Goal: Task Accomplishment & Management: Use online tool/utility

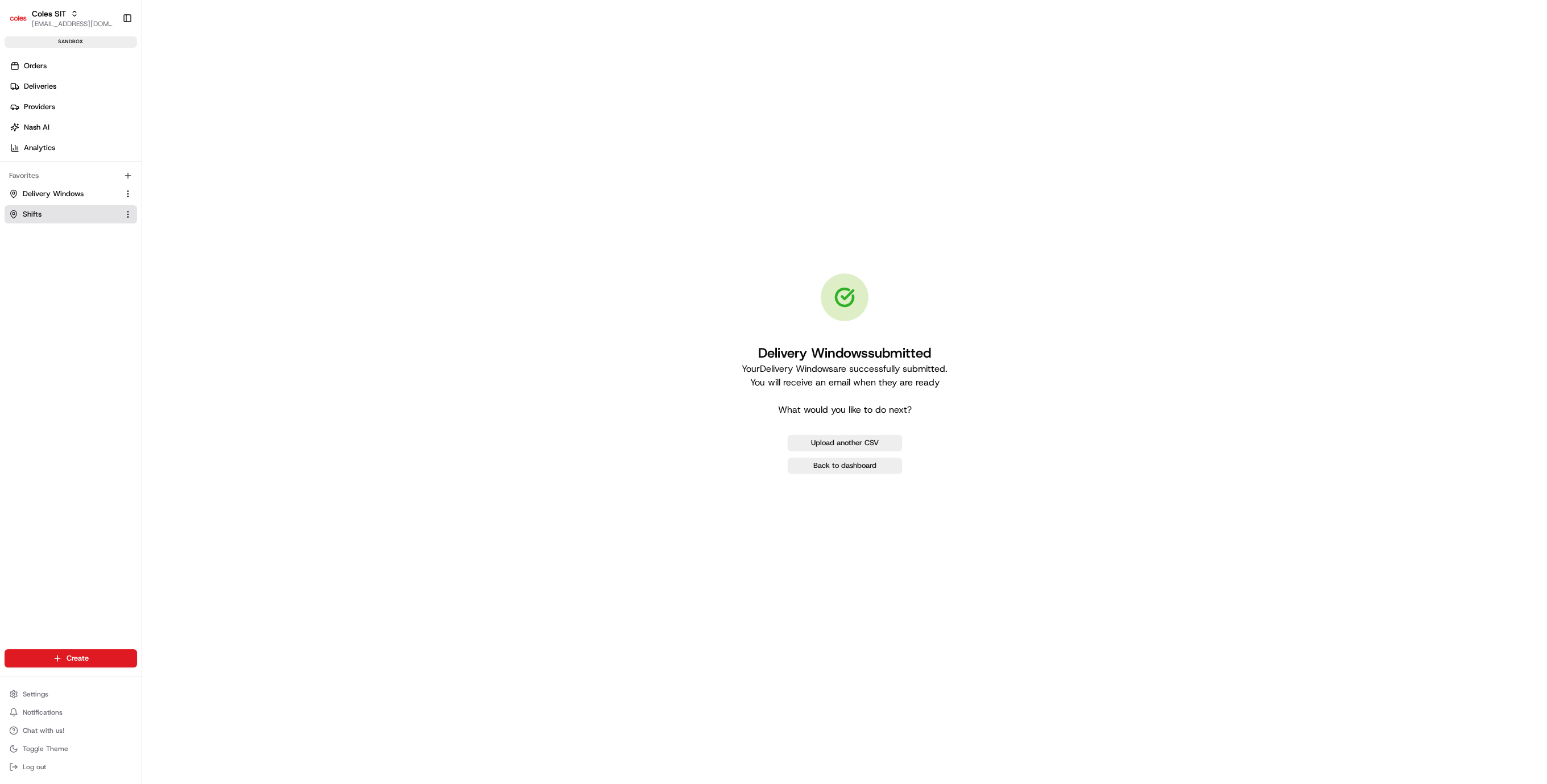
click at [61, 216] on link "Shifts" at bounding box center [64, 214] width 110 height 10
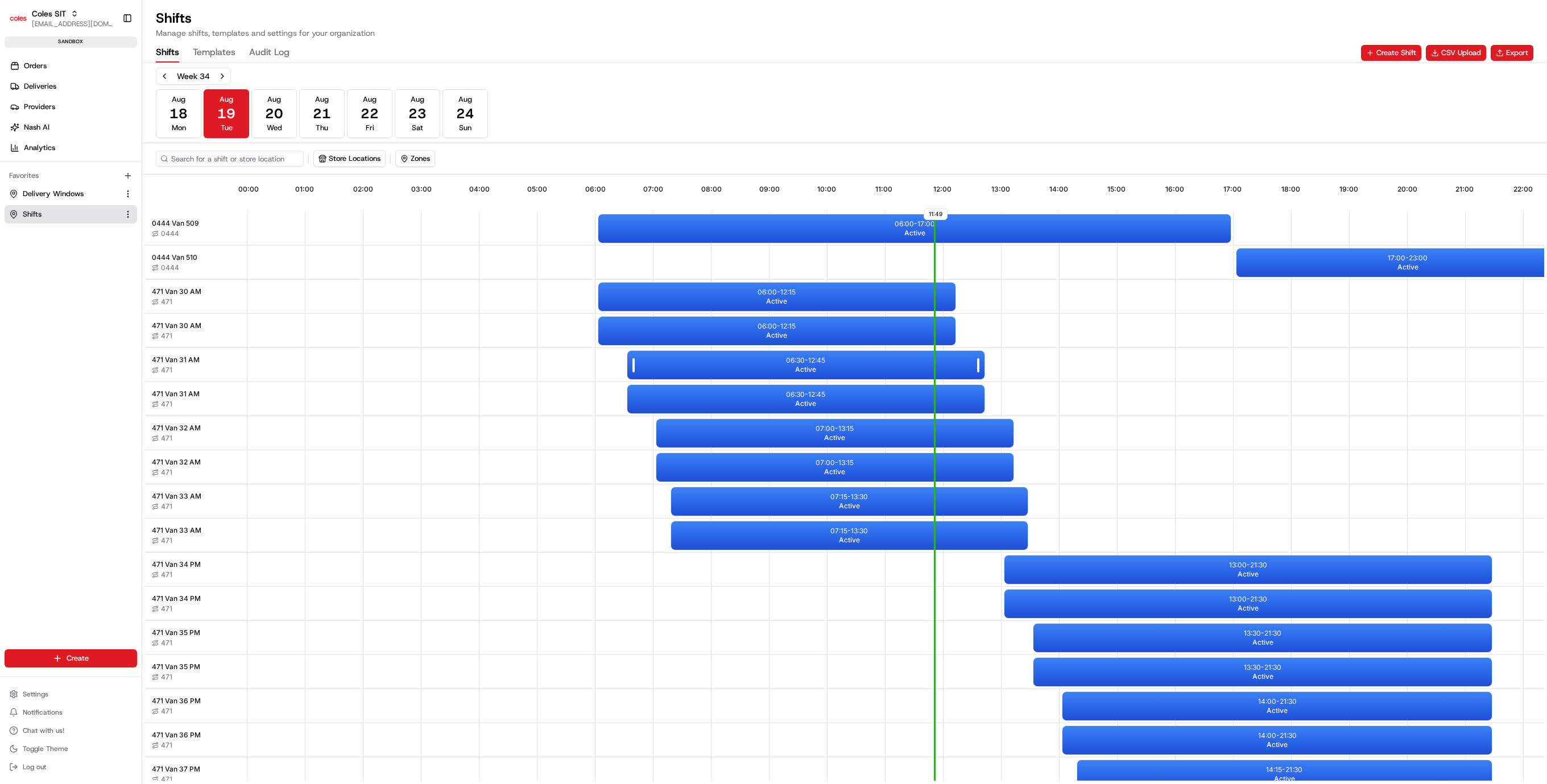
scroll to position [0, 101]
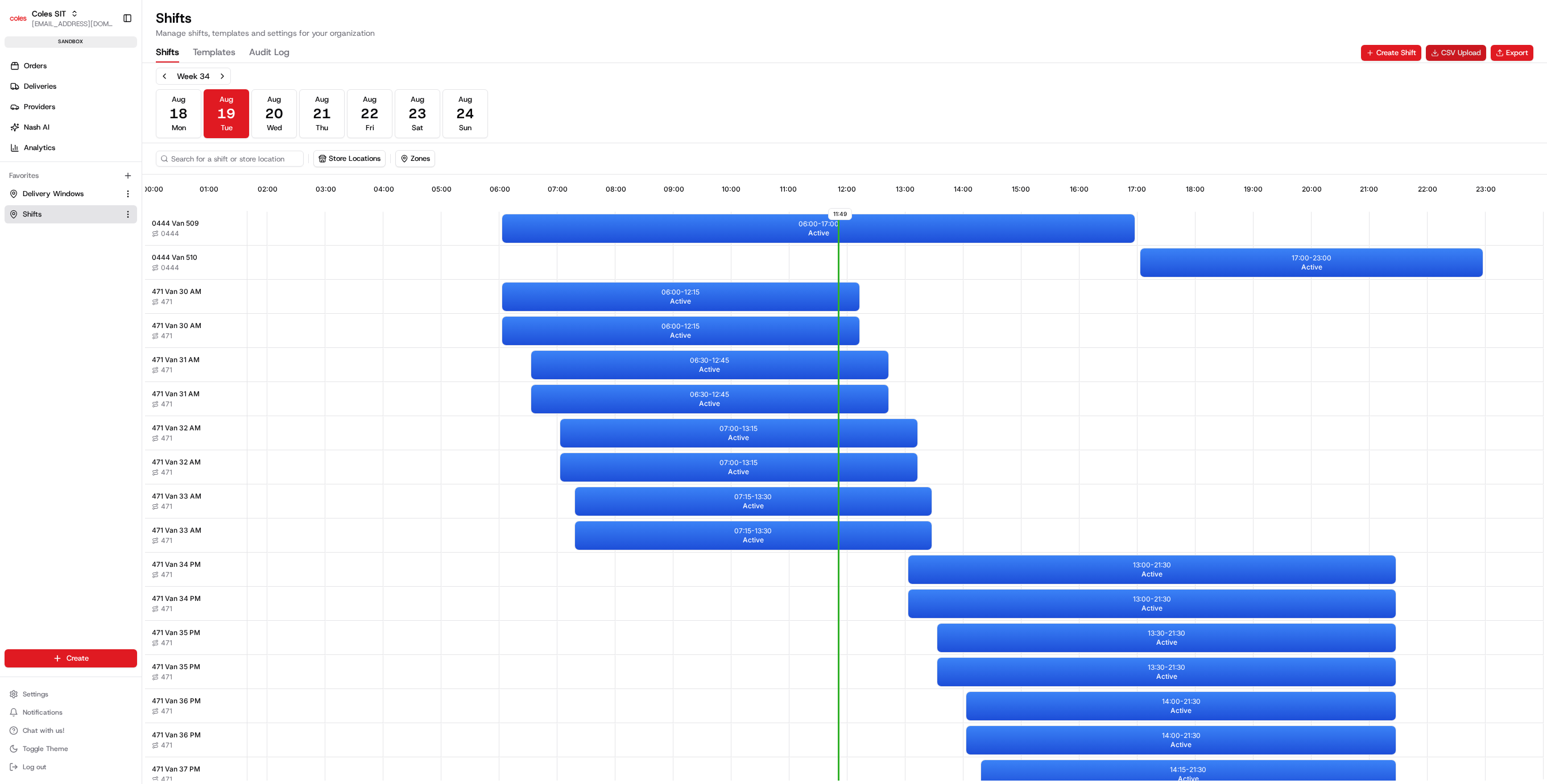
click at [1442, 52] on button "CSV Upload" at bounding box center [1456, 53] width 60 height 16
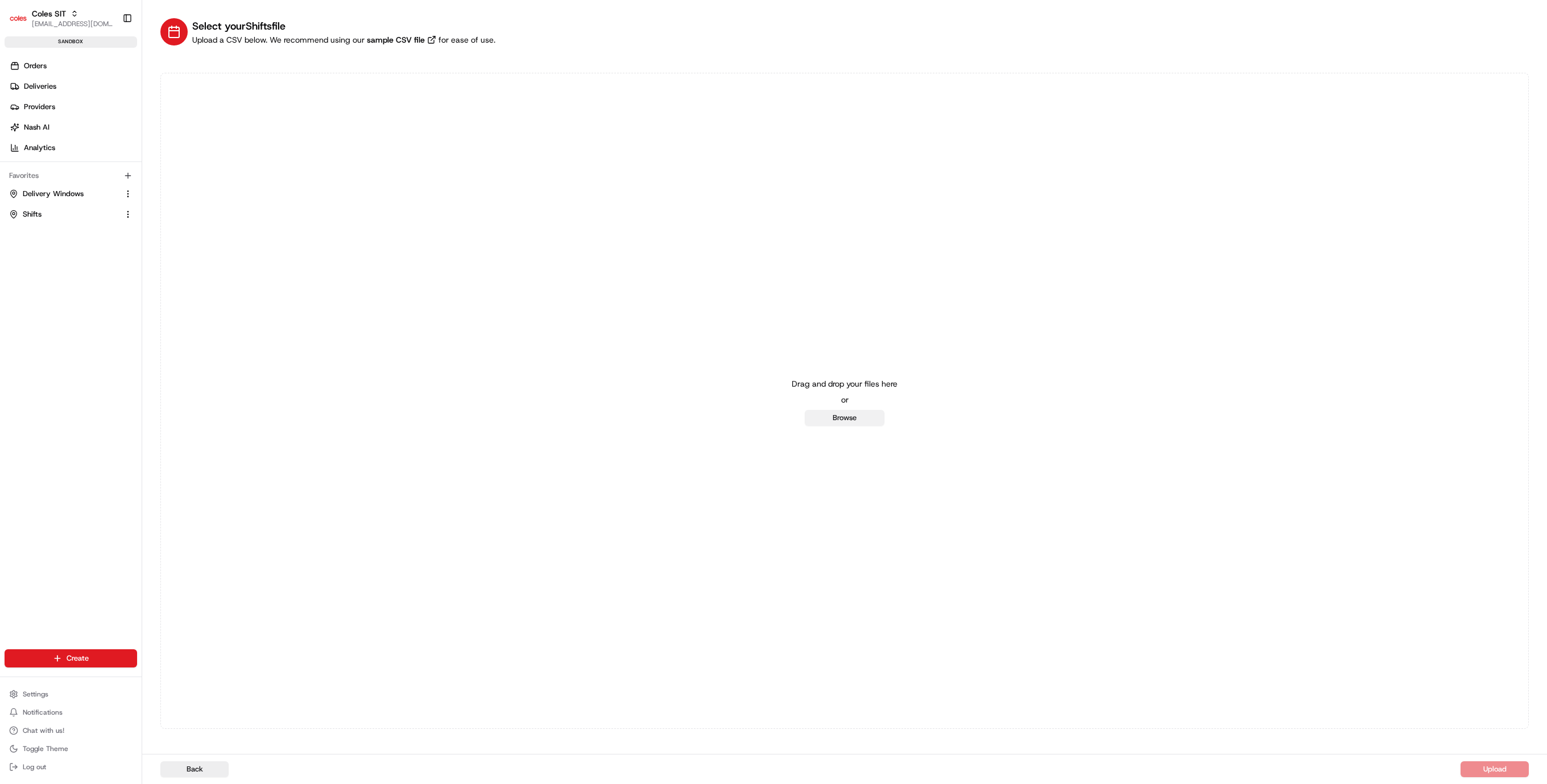
click at [842, 420] on button "Browse" at bounding box center [844, 418] width 80 height 16
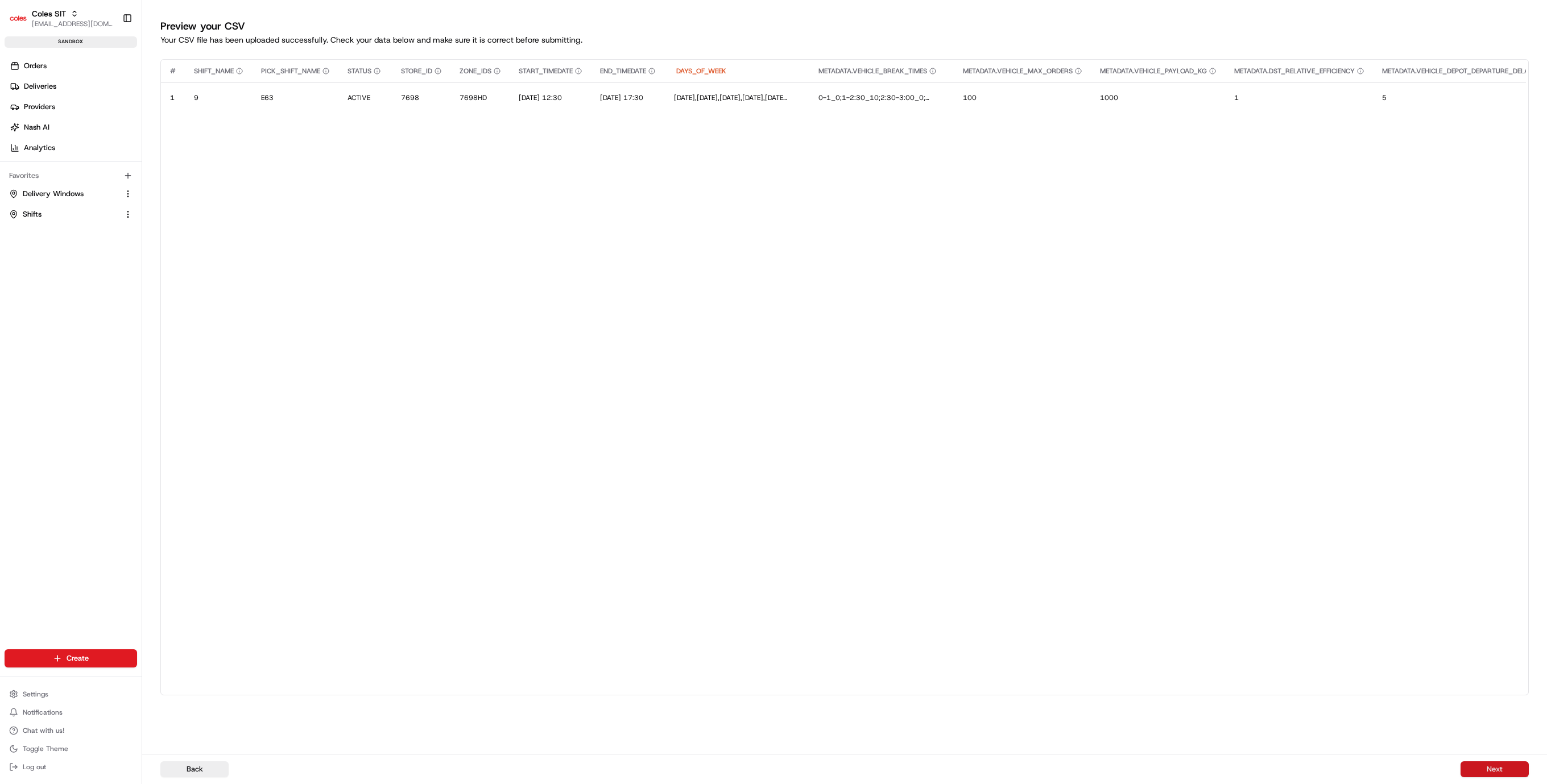
click at [1498, 770] on button "Next" at bounding box center [1495, 770] width 68 height 16
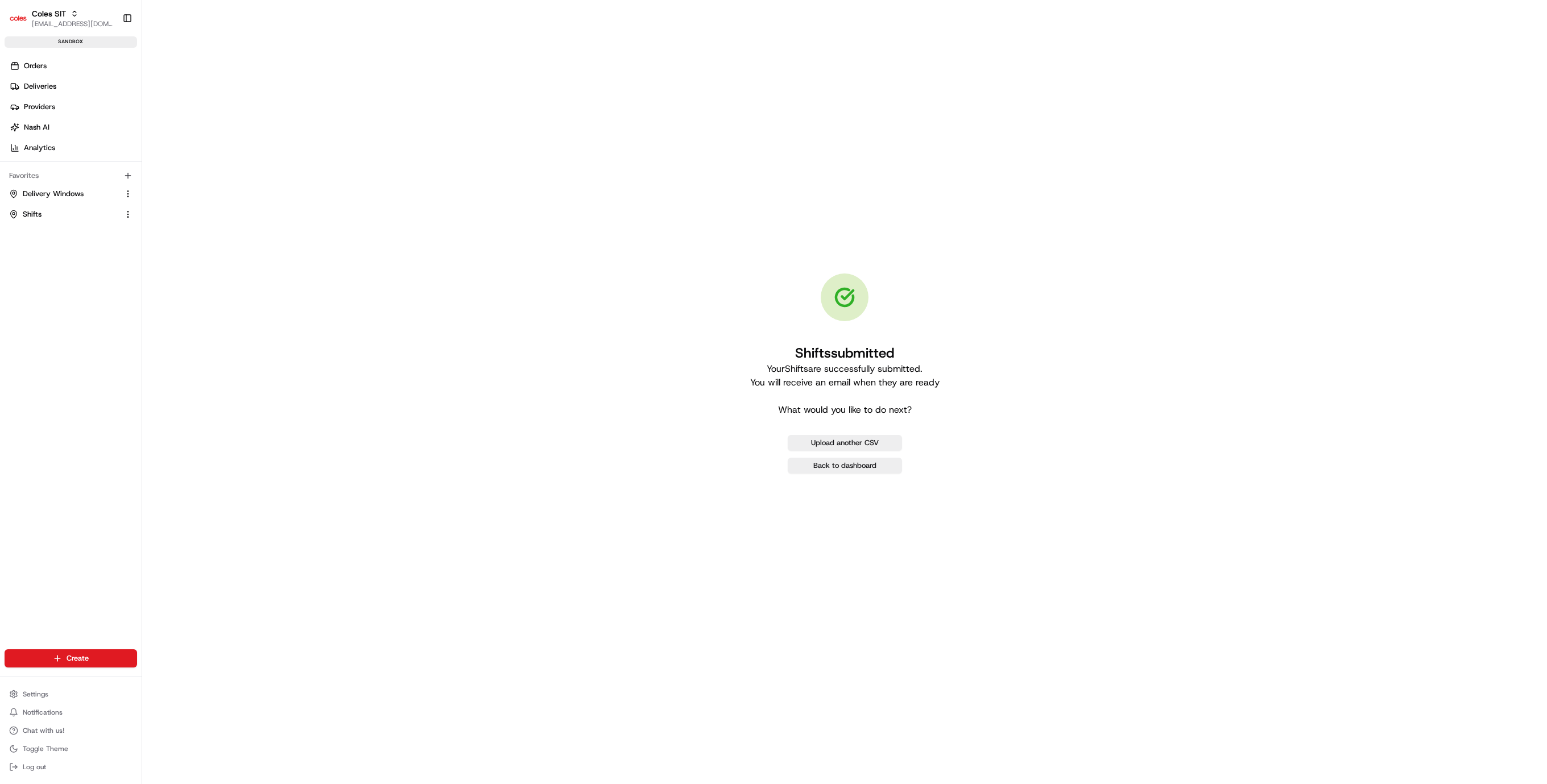
click at [69, 203] on ul "Delivery Windows Shifts" at bounding box center [70, 204] width 133 height 39
drag, startPoint x: 68, startPoint y: 196, endPoint x: 91, endPoint y: 196, distance: 23.0
click at [68, 196] on span "Delivery Windows" at bounding box center [53, 193] width 61 height 10
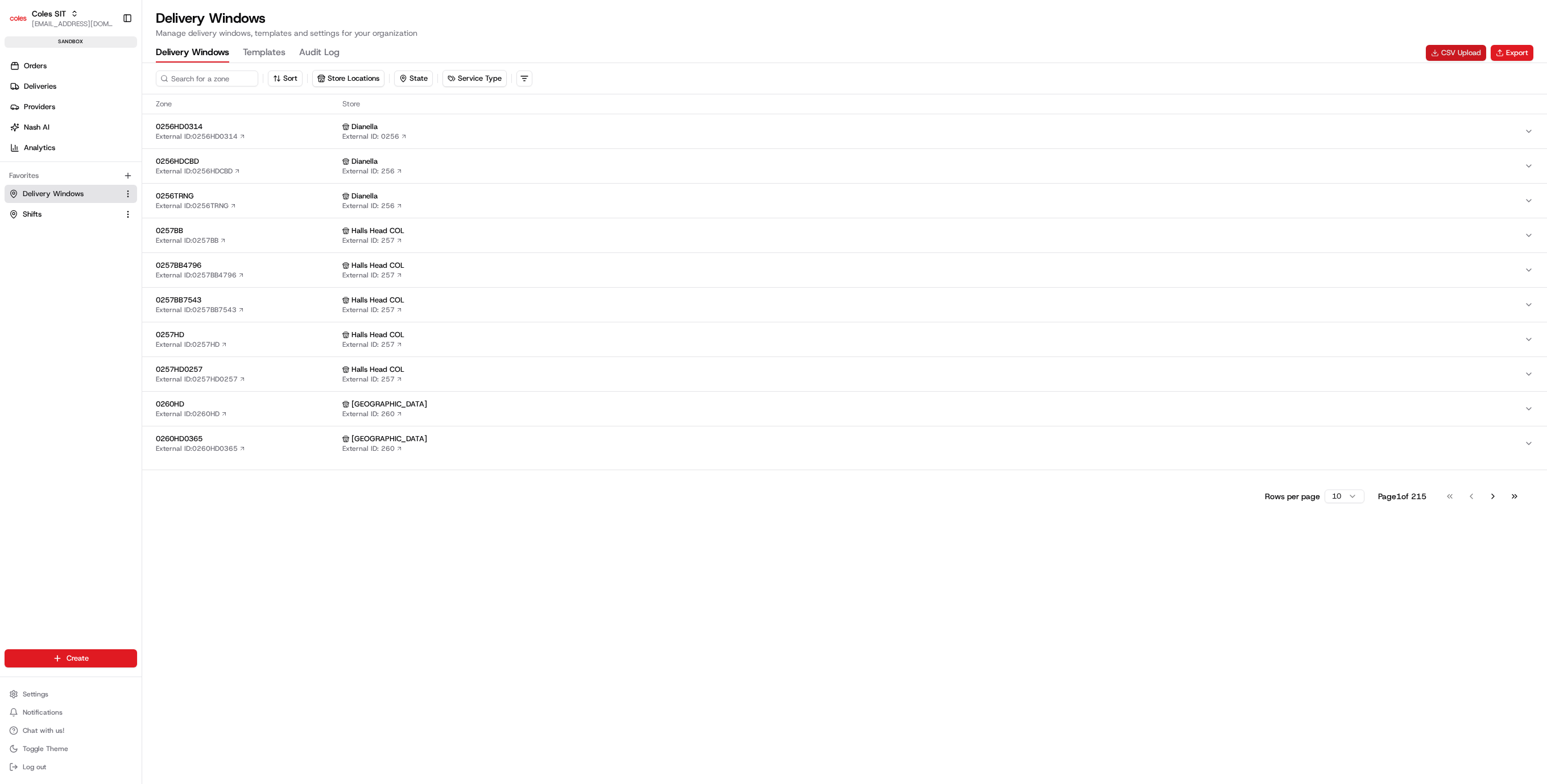
click at [1434, 50] on button "CSV Upload" at bounding box center [1456, 53] width 60 height 16
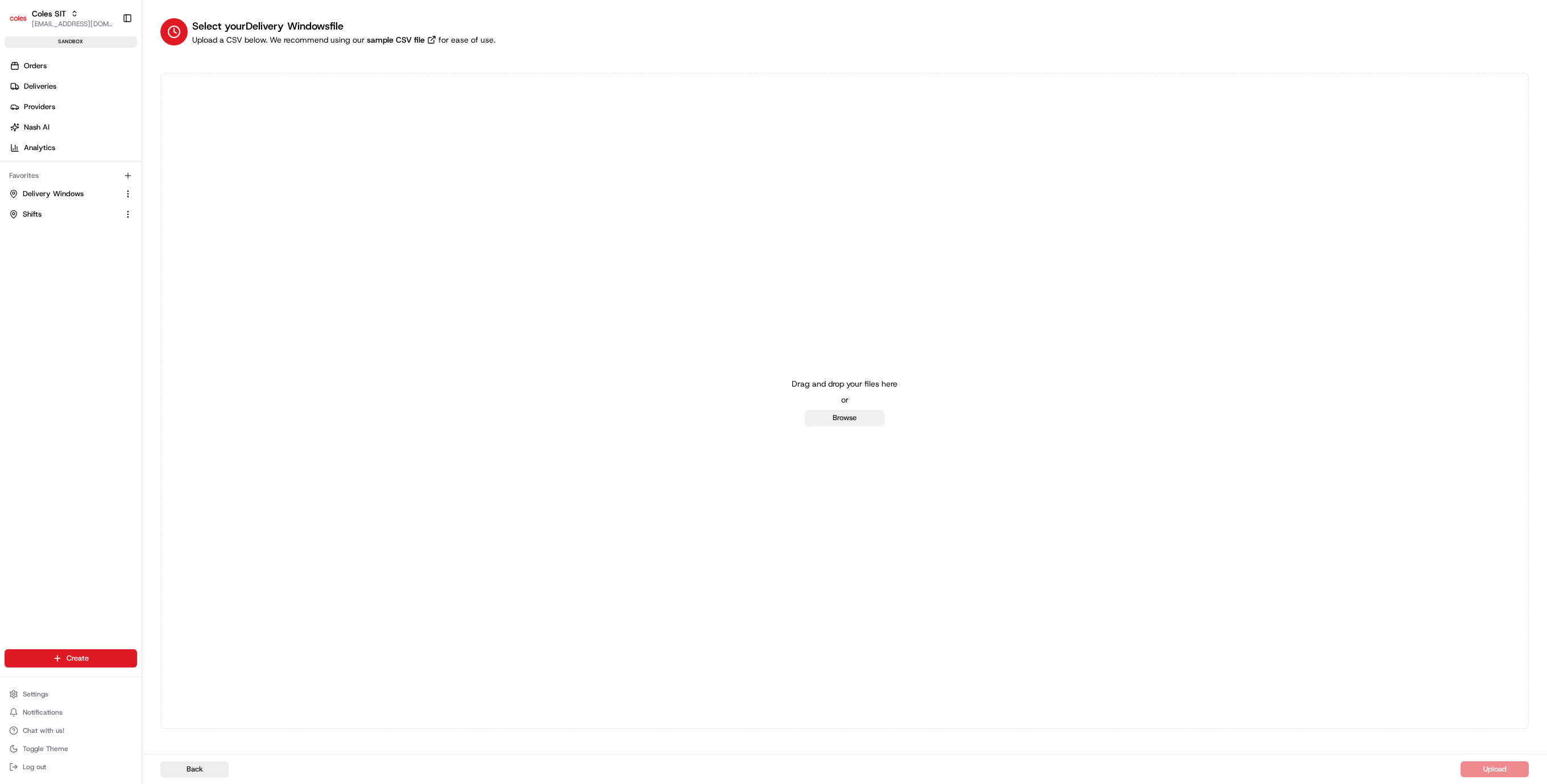
click at [838, 417] on button "Browse" at bounding box center [844, 418] width 80 height 16
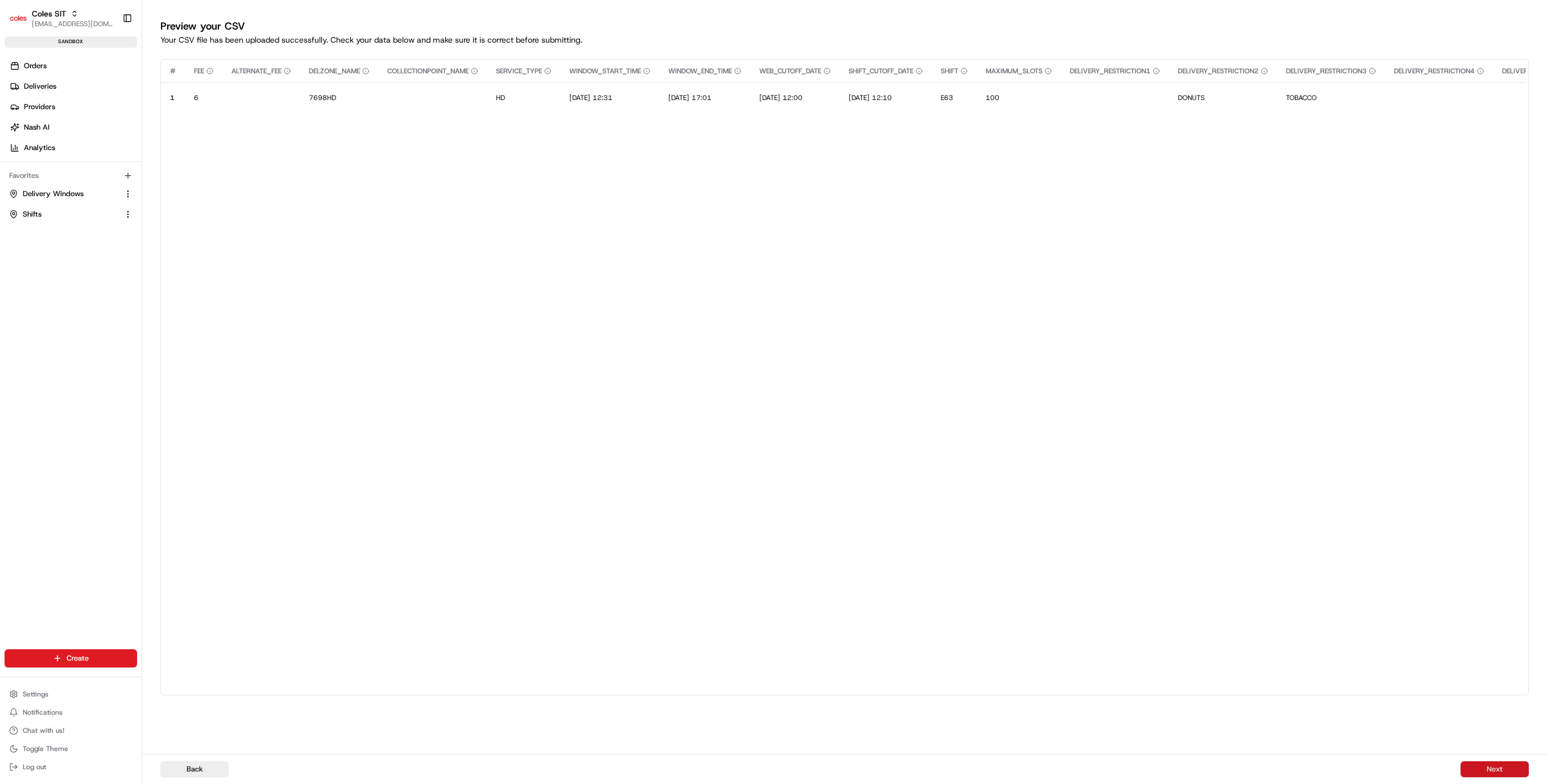
click at [1481, 765] on button "Next" at bounding box center [1495, 770] width 68 height 16
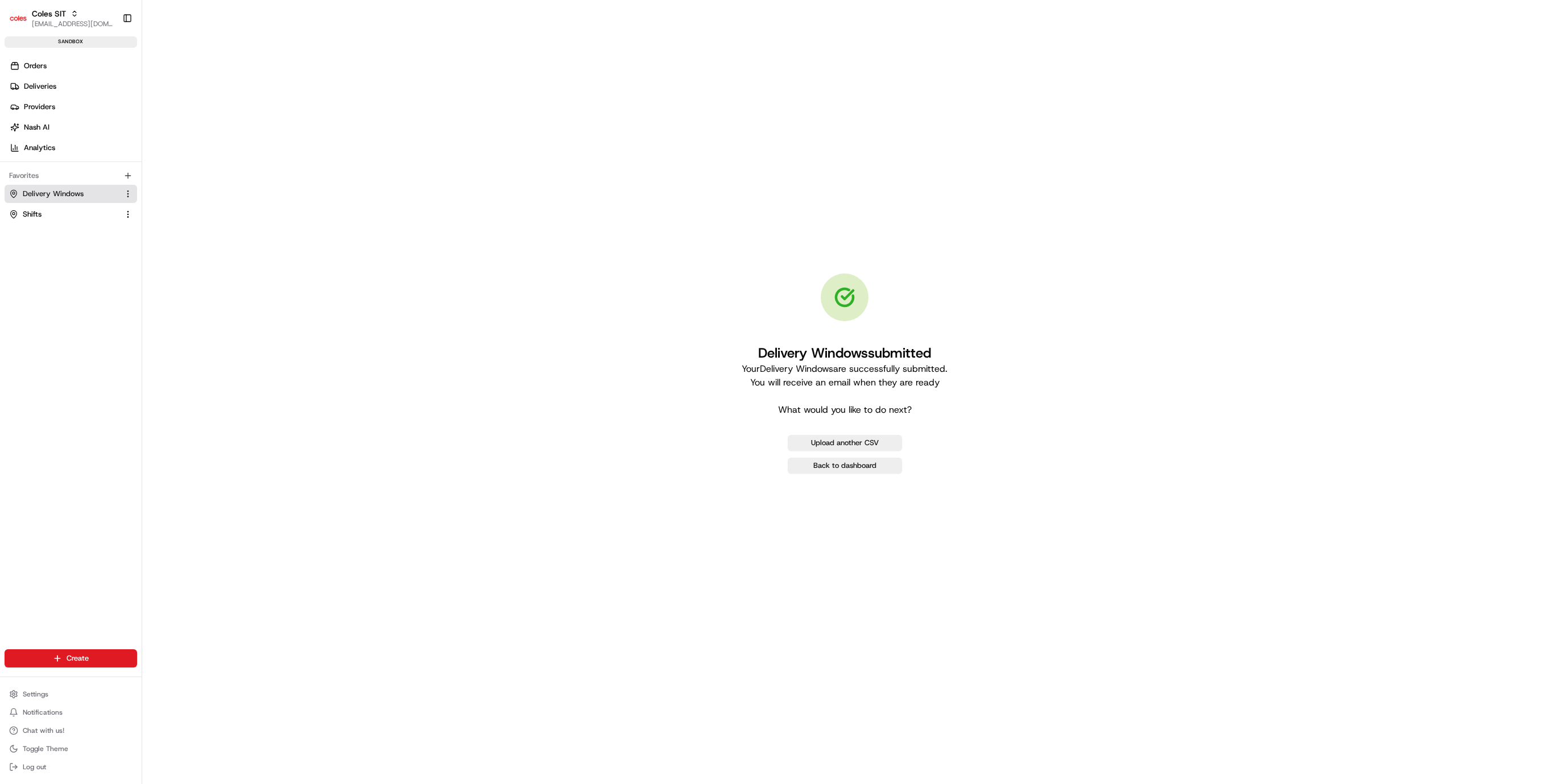
drag, startPoint x: 75, startPoint y: 188, endPoint x: 132, endPoint y: 208, distance: 60.4
click at [75, 188] on span "Delivery Windows" at bounding box center [53, 193] width 61 height 10
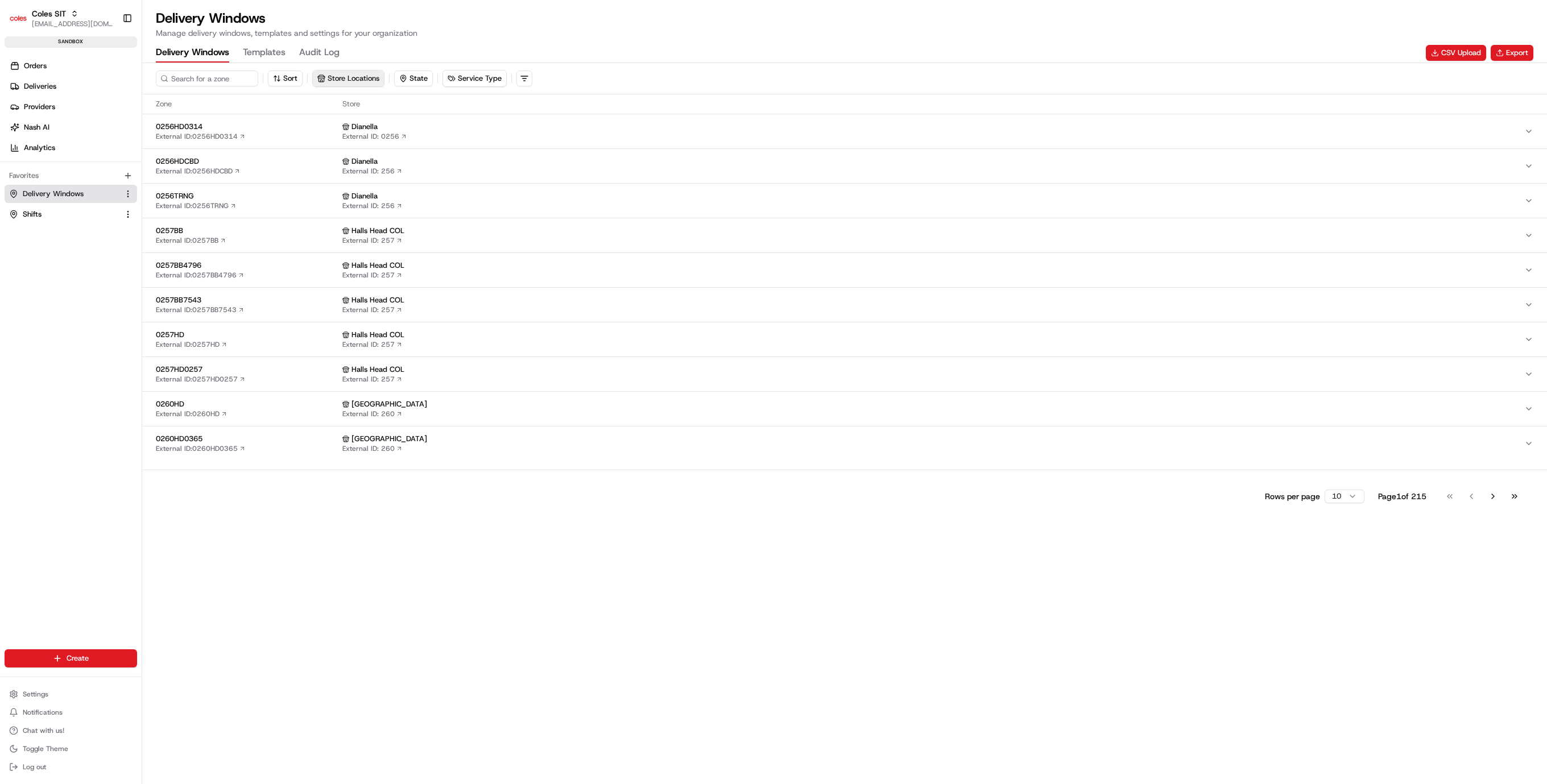
click at [351, 74] on button "Store Locations" at bounding box center [348, 78] width 71 height 16
type input "wodon"
click at [363, 171] on span "Wodonga (7698)" at bounding box center [401, 172] width 140 height 10
click at [181, 263] on html "Coles SIT [EMAIL_ADDRESS][DOMAIN_NAME] Toggle Sidebar sandbox Orders Deliveries…" at bounding box center [774, 392] width 1547 height 784
click at [183, 266] on span "7698HD" at bounding box center [247, 265] width 182 height 10
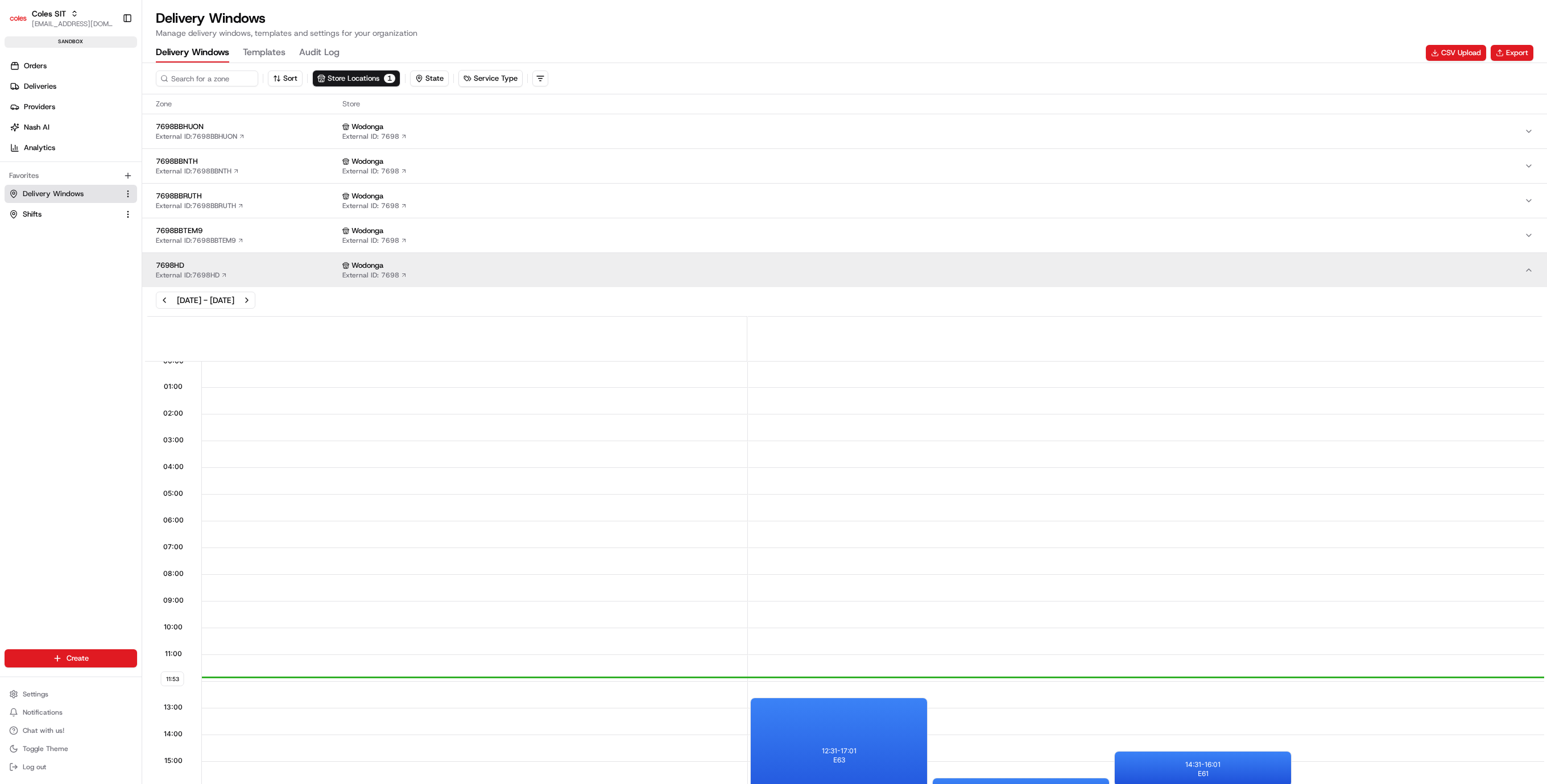
scroll to position [1, 1366]
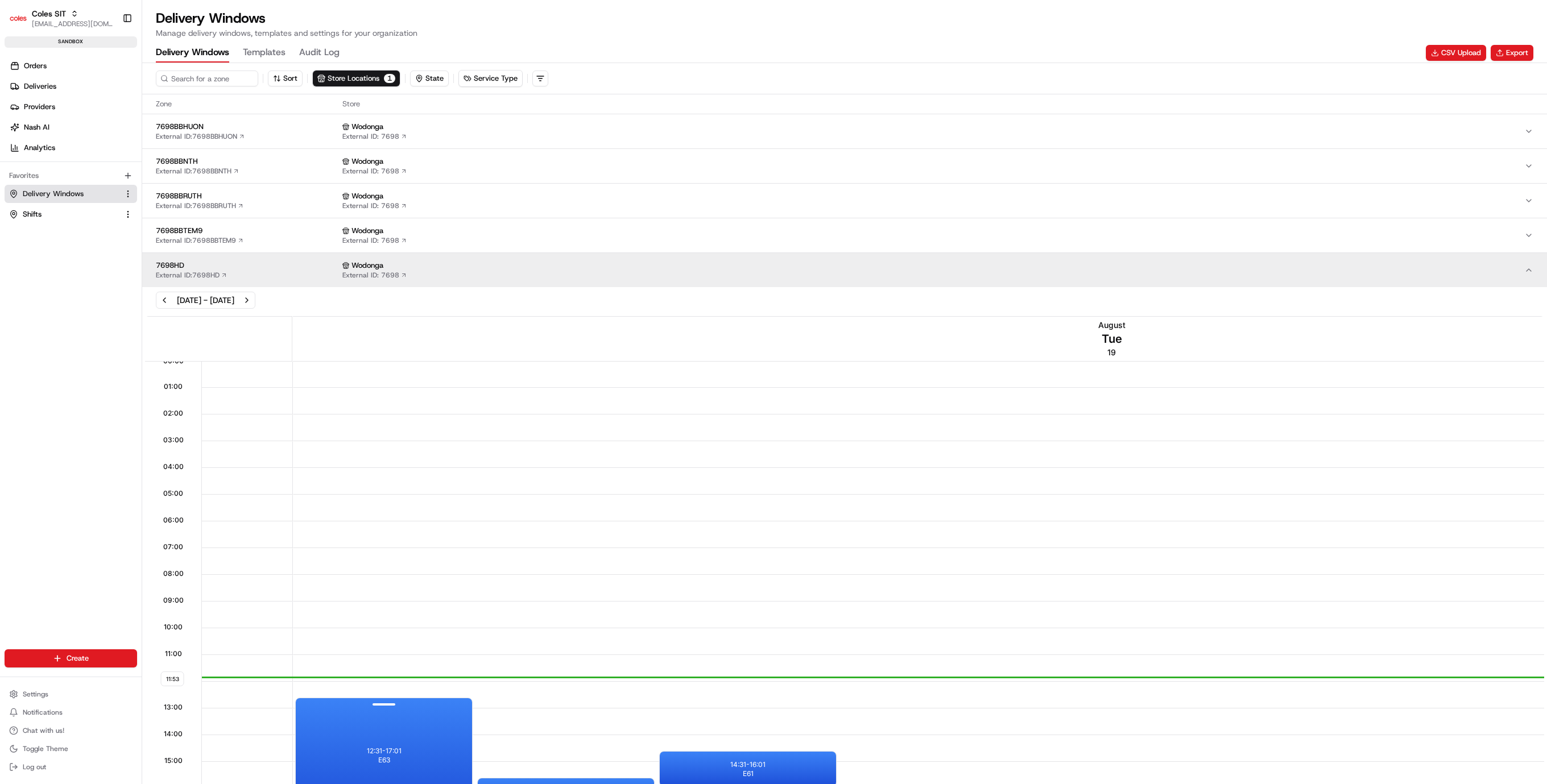
click at [395, 740] on div "12:31 - 17:01 E63" at bounding box center [384, 755] width 176 height 115
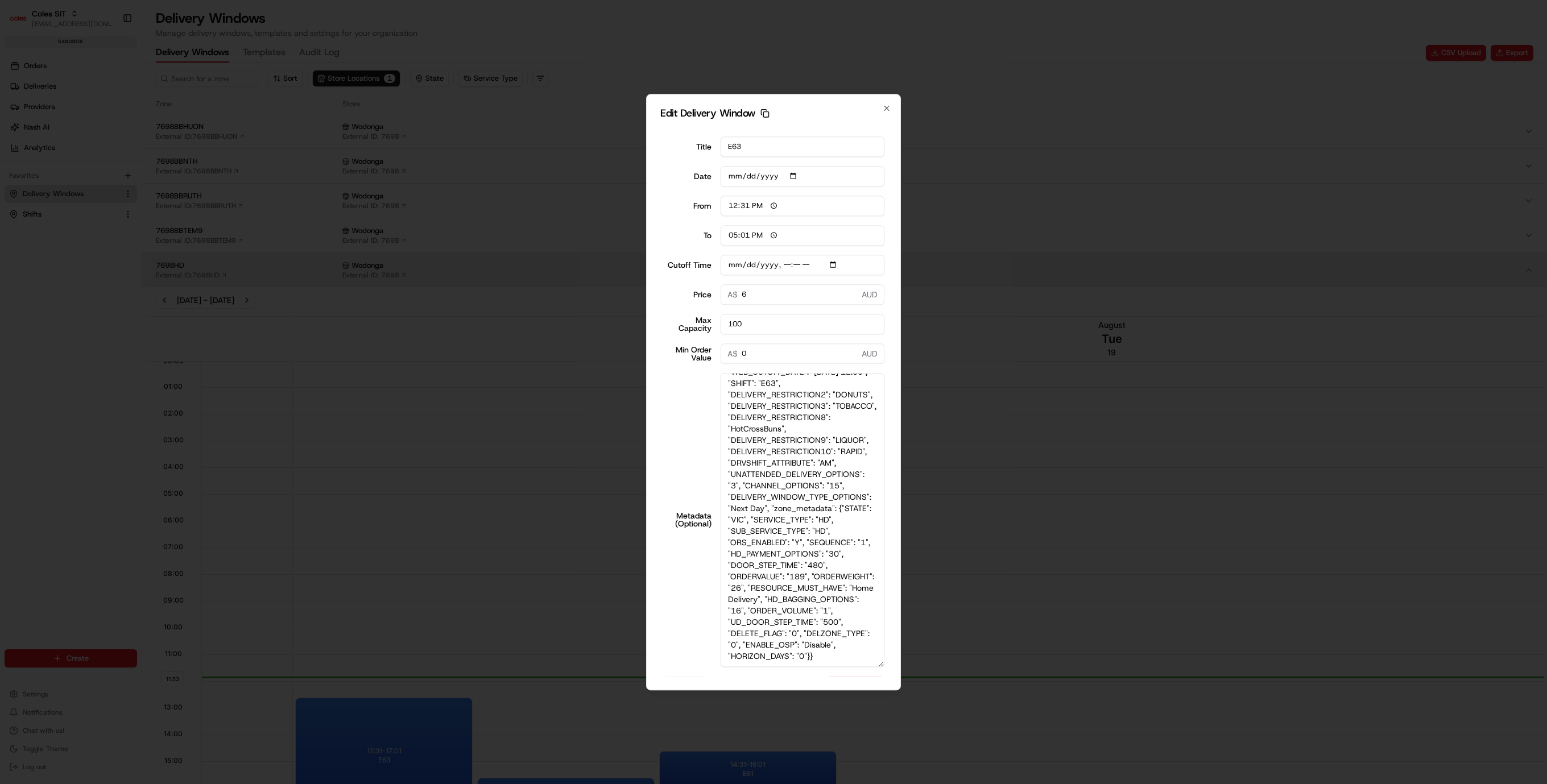
scroll to position [103, 0]
drag, startPoint x: 878, startPoint y: 520, endPoint x: 890, endPoint y: 713, distance: 193.4
click at [904, 778] on body "Coles SIT [EMAIL_ADDRESS][DOMAIN_NAME] Toggle Sidebar sandbox Orders Deliveries…" at bounding box center [774, 392] width 1547 height 784
click at [806, 472] on textarea "{"SERVICE_TYPE": "HD", "WEB_CUTOFF_DATE": "[DATE] 12:00", "SHIFT": "E63", "DELI…" at bounding box center [802, 520] width 164 height 292
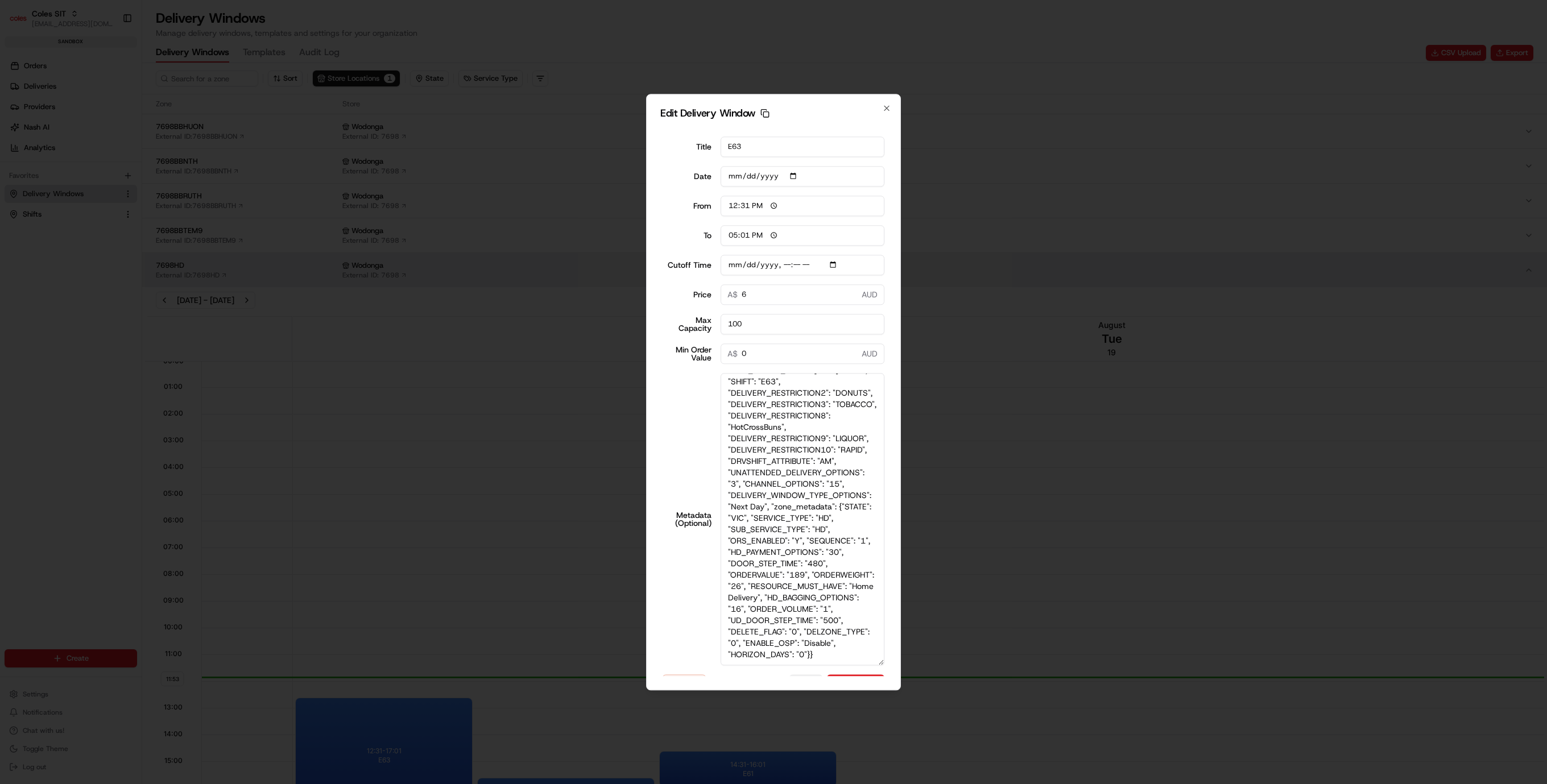
click at [743, 470] on textarea "{"SERVICE_TYPE": "HD", "WEB_CUTOFF_DATE": "[DATE] 12:00", "SHIFT": "E63", "DELI…" at bounding box center [802, 520] width 164 height 292
drag, startPoint x: 762, startPoint y: 471, endPoint x: 784, endPoint y: 449, distance: 31.1
click at [784, 449] on textarea "{"SERVICE_TYPE": "HD", "WEB_CUTOFF_DATE": "[DATE] 12:00", "SHIFT": "E63", "DELI…" at bounding box center [802, 520] width 164 height 292
type input "[DATE]T12:10"
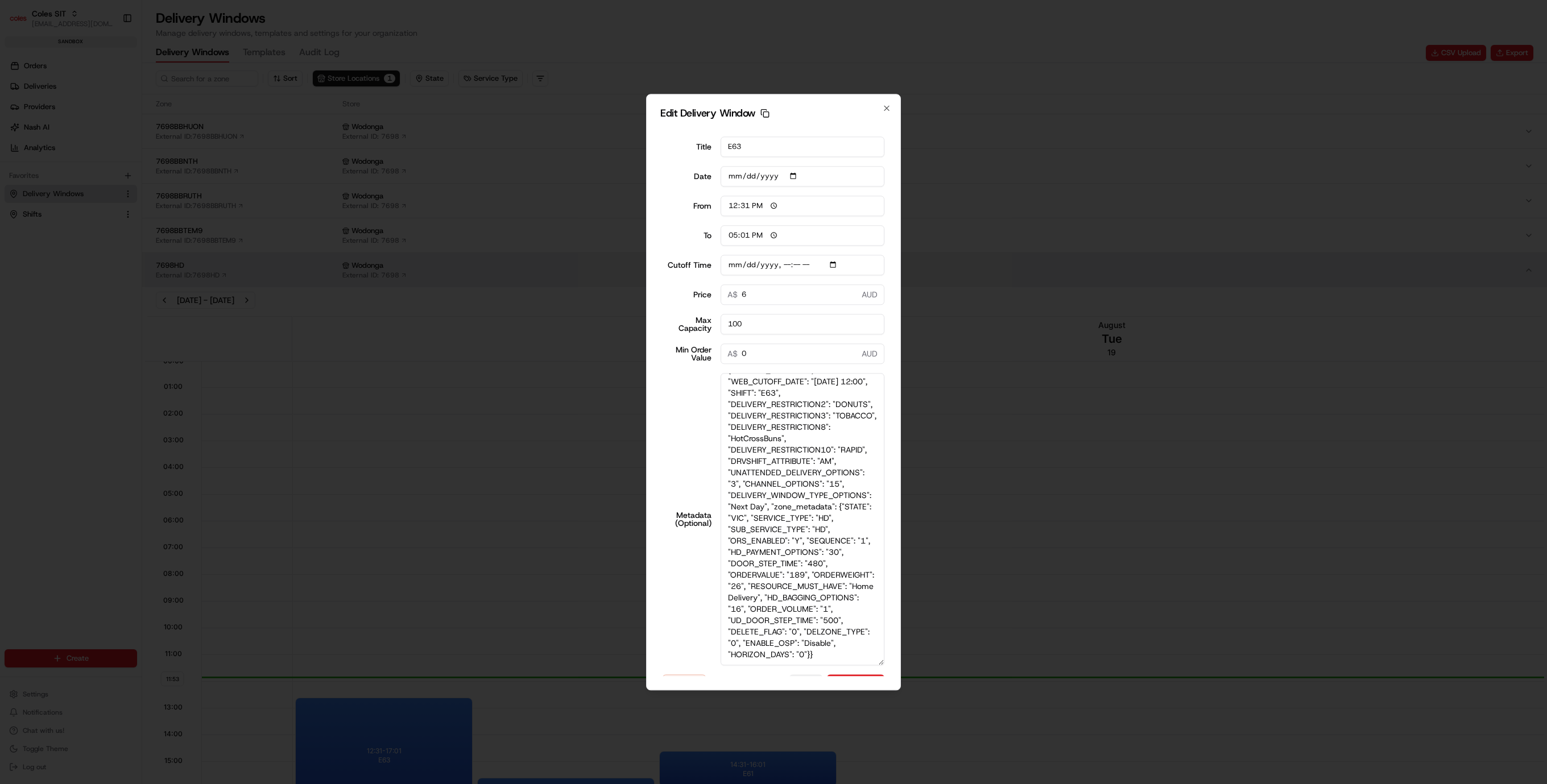
scroll to position [82, 0]
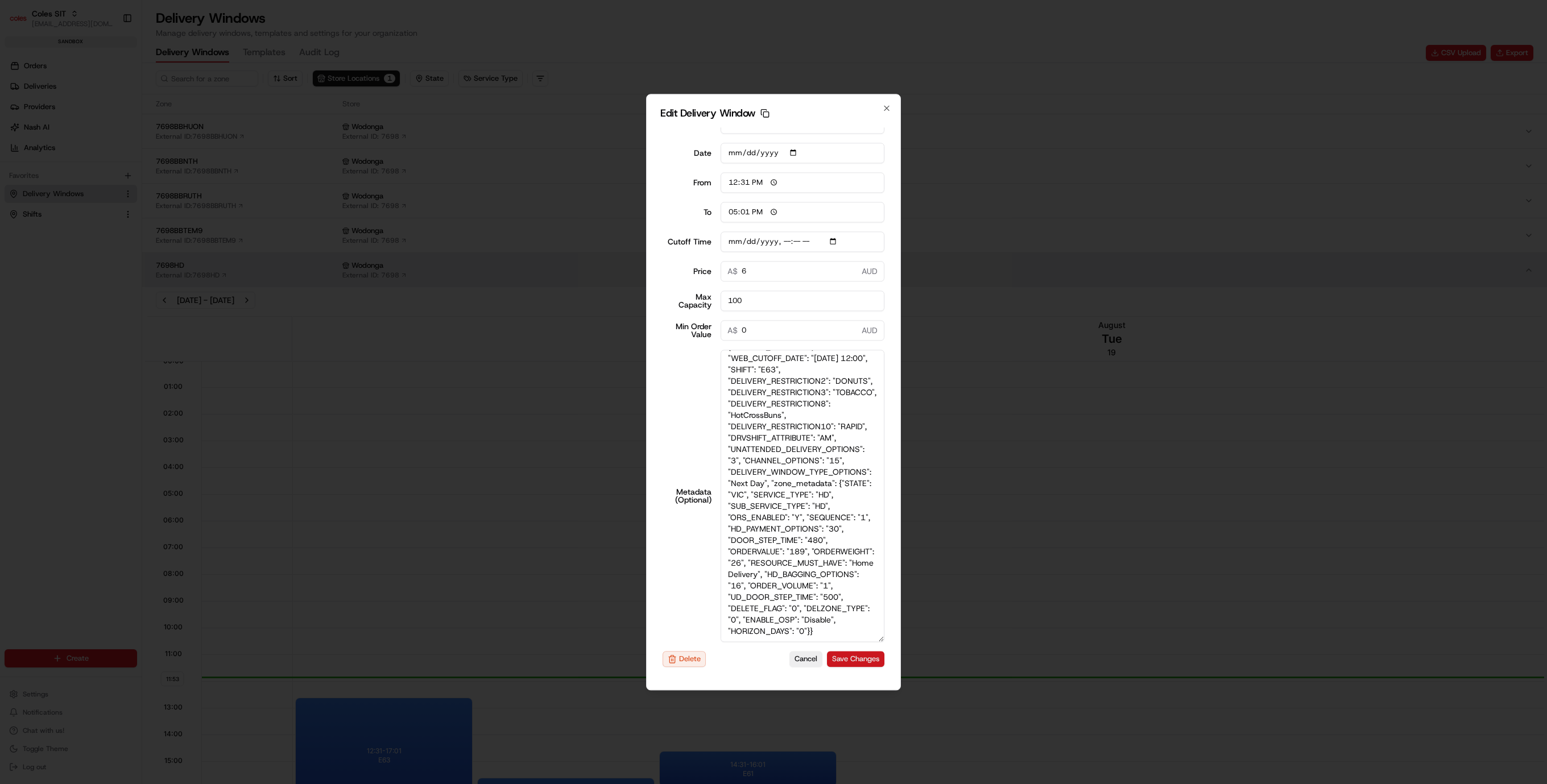
type textarea "{"SERVICE_TYPE": "HD", "WEB_CUTOFF_DATE": "[DATE] 12:00", "SHIFT": "E63", "DELI…"
click at [833, 657] on button "Save Changes" at bounding box center [856, 659] width 57 height 16
type input "[DATE]T12:10"
type input "11:54"
type input "12:54"
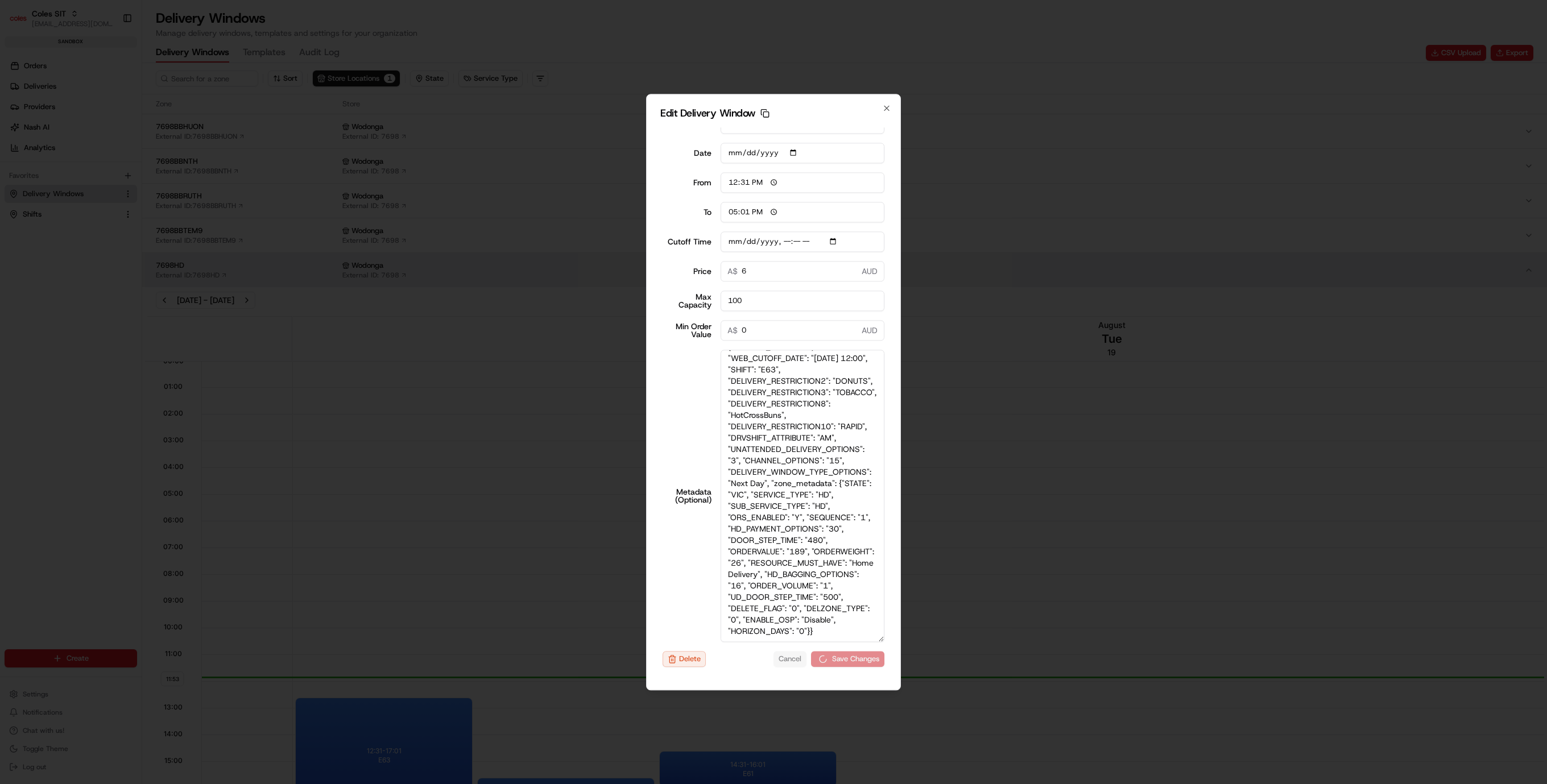
type input "[DATE]T12:10"
type input "0"
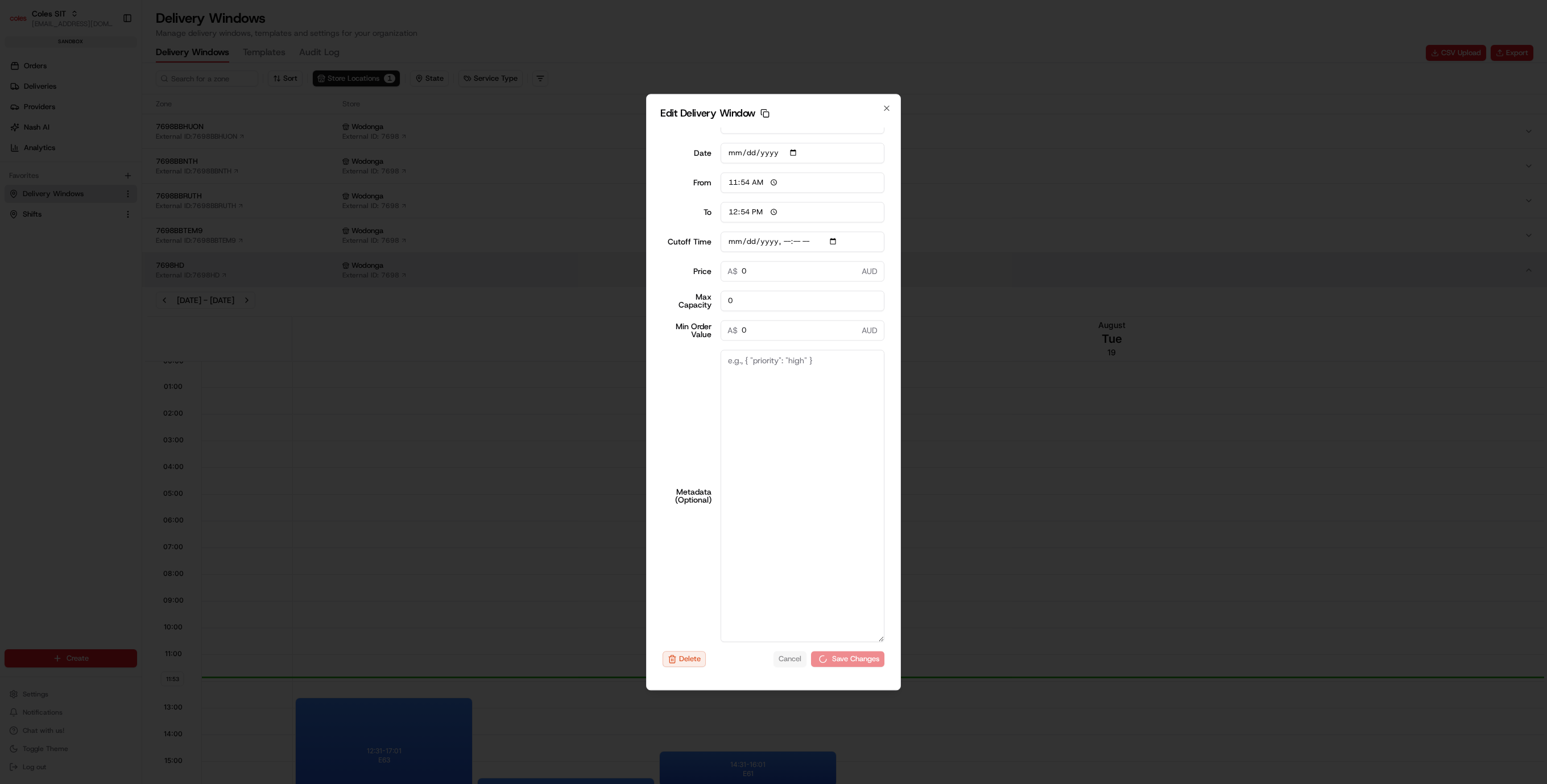
type input "[DATE]T12:10"
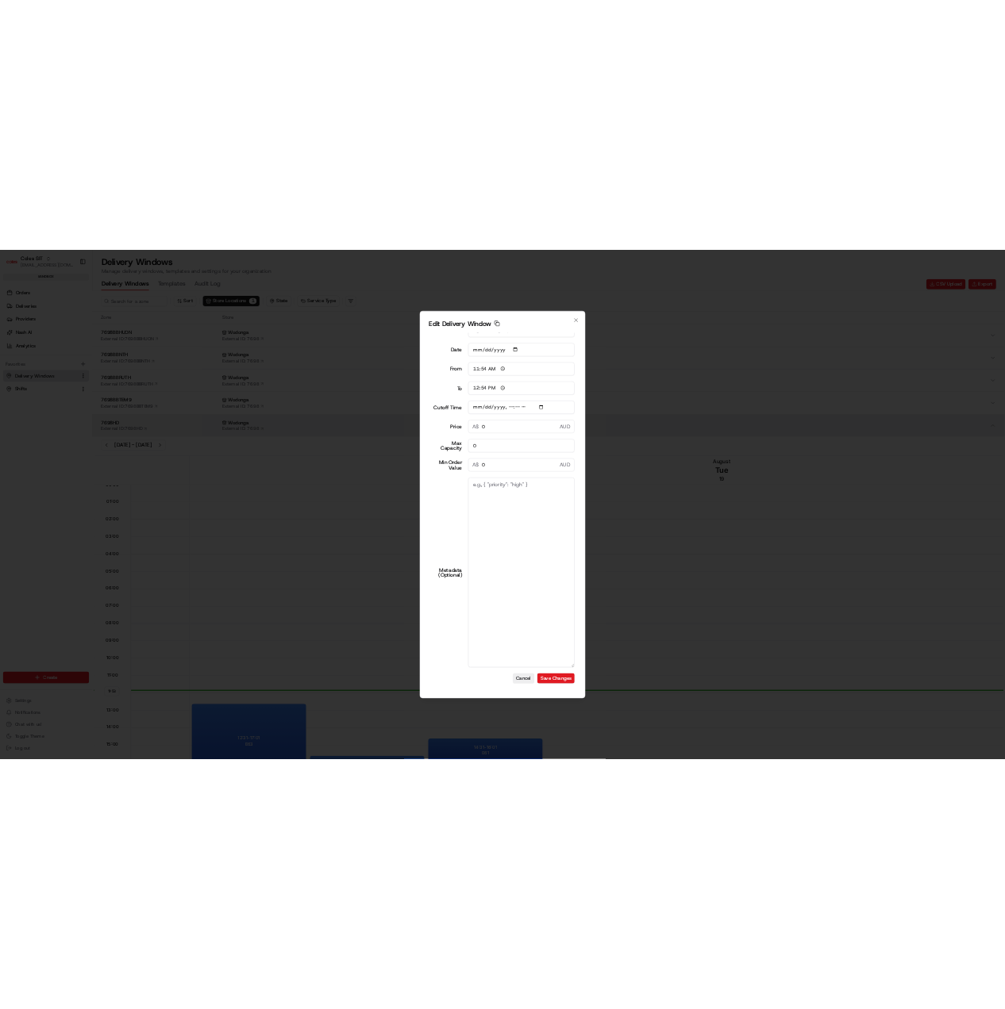
scroll to position [0, 0]
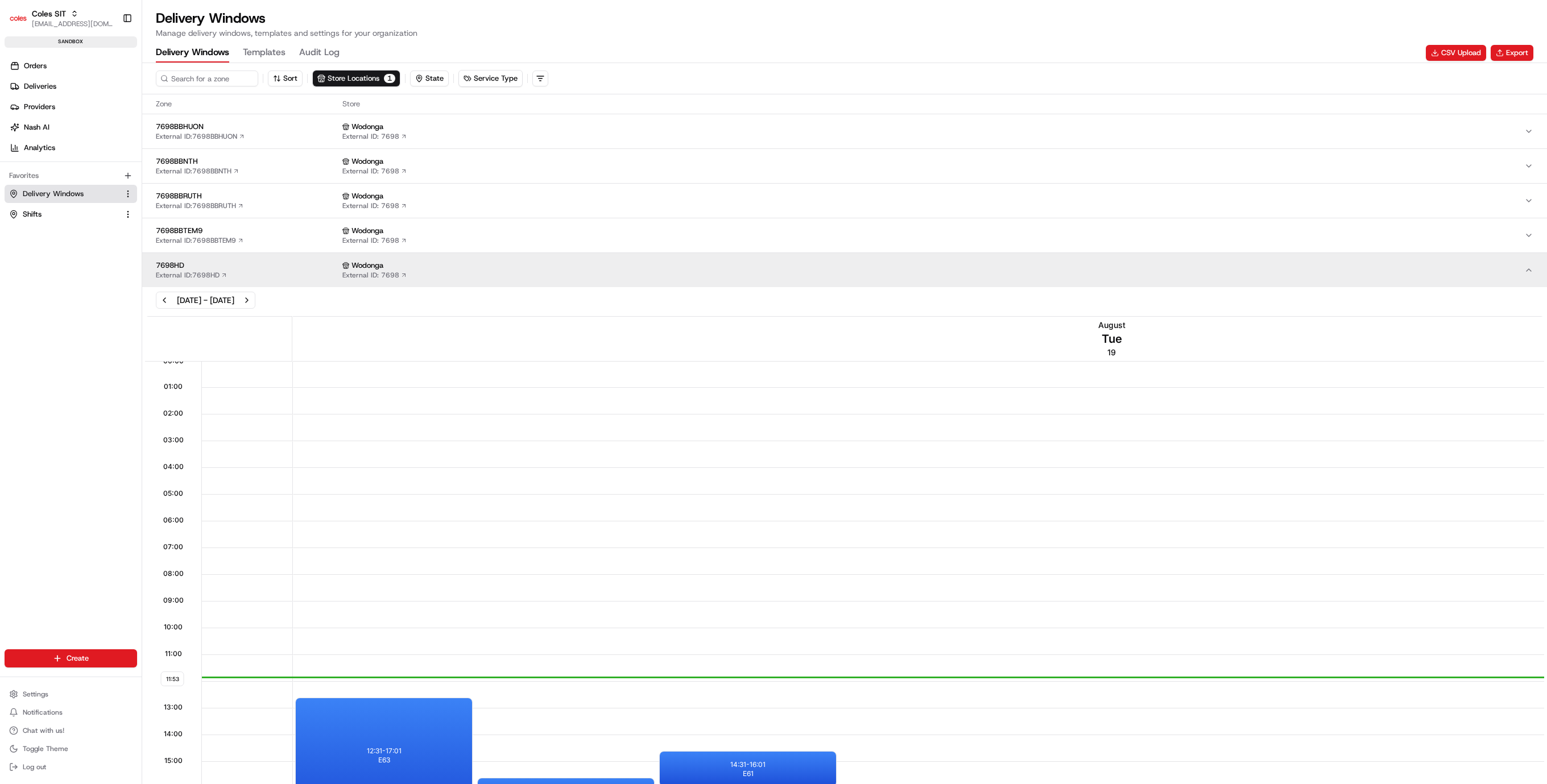
drag, startPoint x: 51, startPoint y: 187, endPoint x: 83, endPoint y: 192, distance: 32.4
click at [51, 187] on button "Delivery Windows" at bounding box center [70, 193] width 133 height 18
click at [1471, 54] on button "CSV Upload" at bounding box center [1456, 53] width 60 height 16
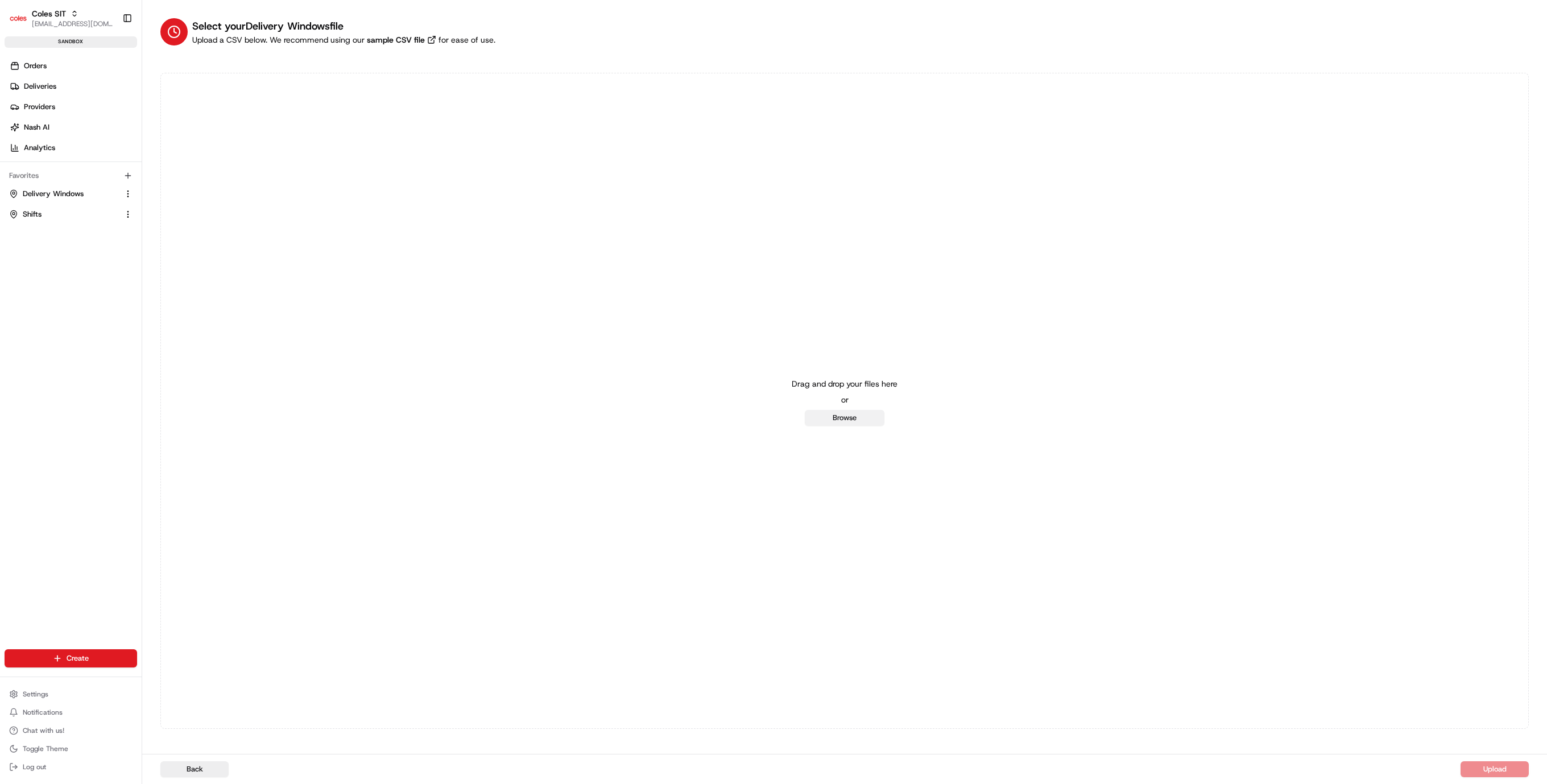
click at [861, 415] on button "Browse" at bounding box center [844, 418] width 80 height 16
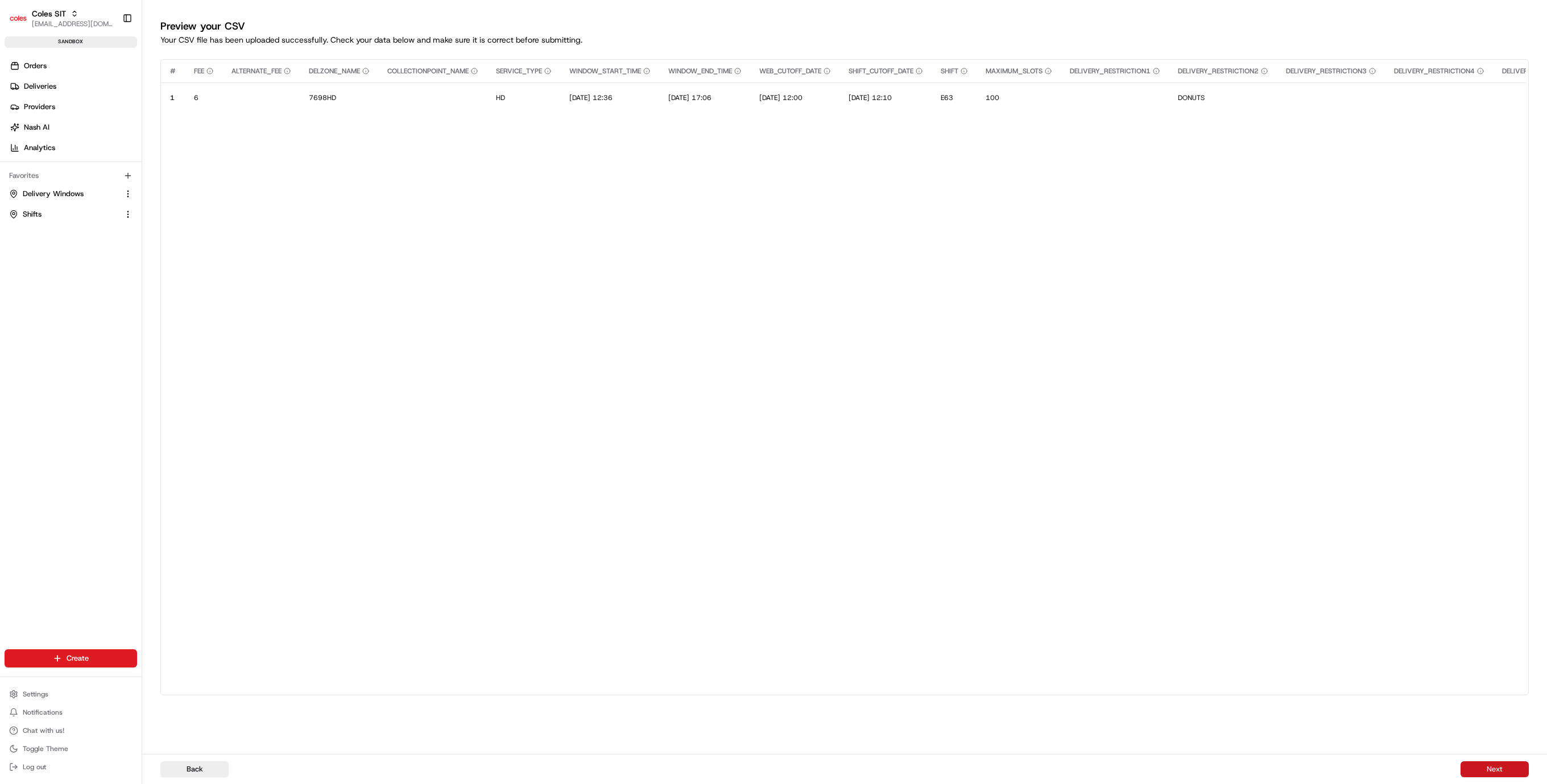
click at [1502, 768] on button "Next" at bounding box center [1495, 770] width 68 height 16
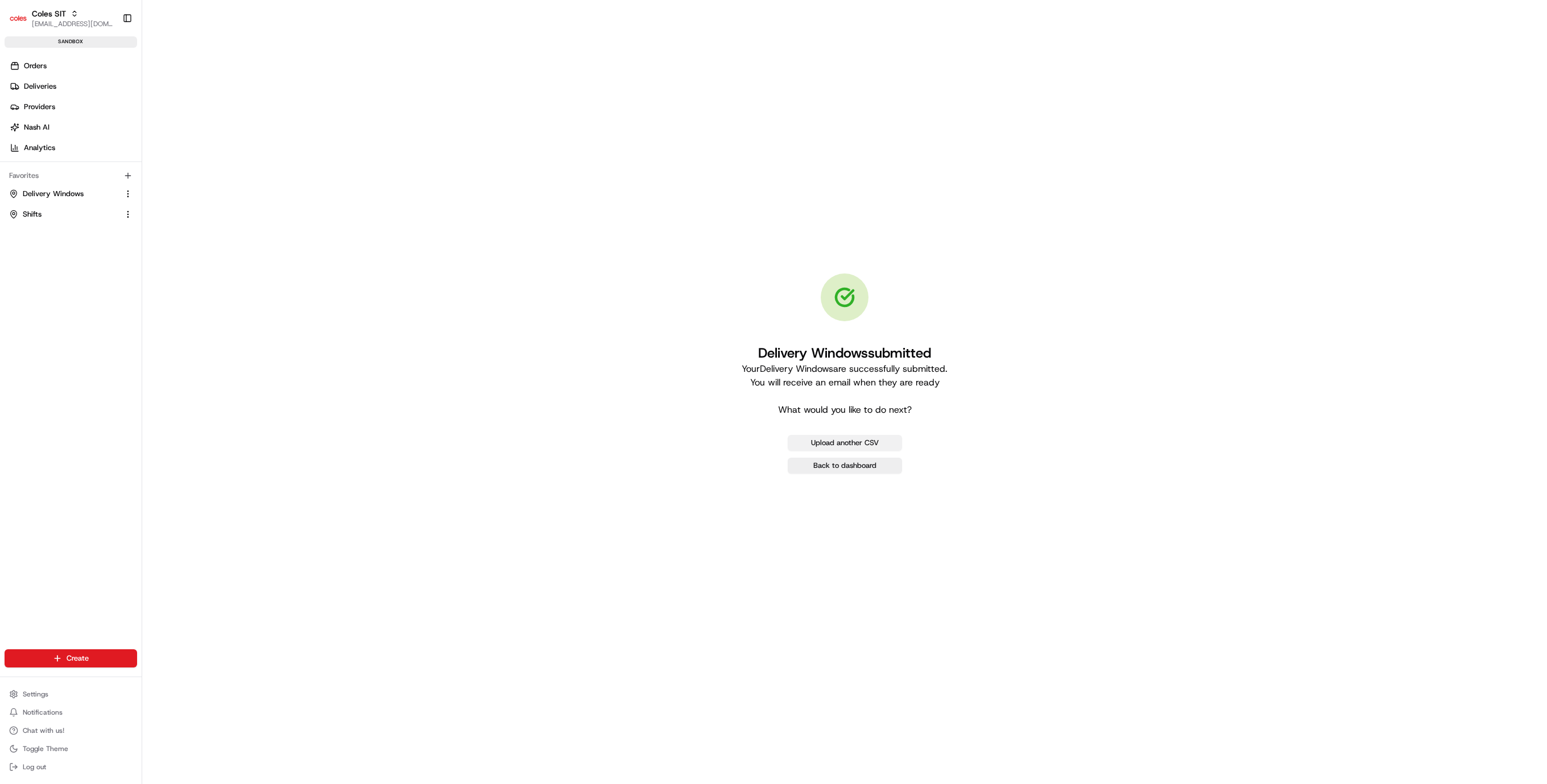
click at [825, 443] on button "Upload another CSV" at bounding box center [845, 443] width 115 height 16
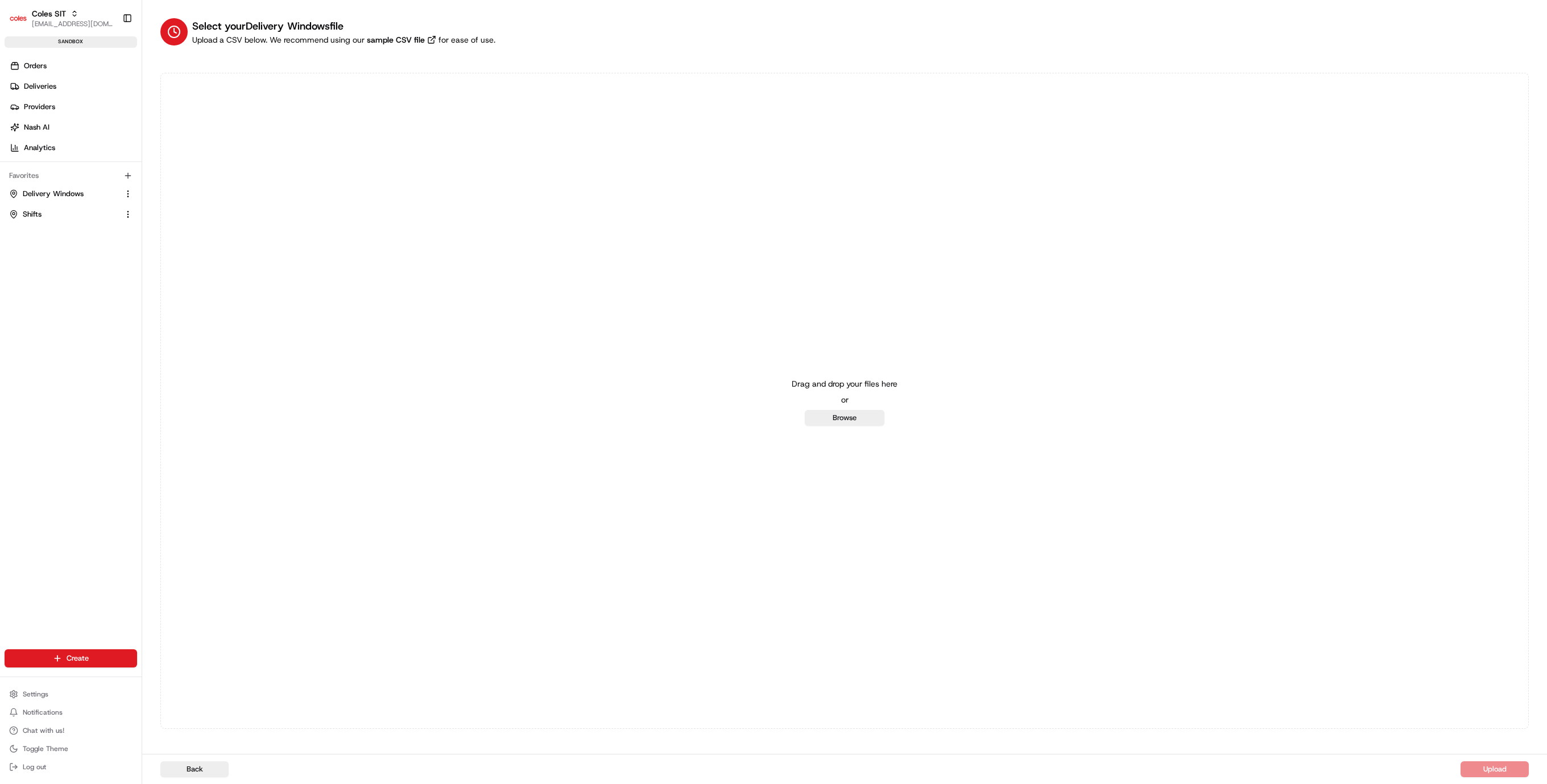
click at [832, 403] on div "Drag and drop your files here or Browse" at bounding box center [845, 401] width 106 height 50
click at [839, 413] on button "Browse" at bounding box center [844, 418] width 80 height 16
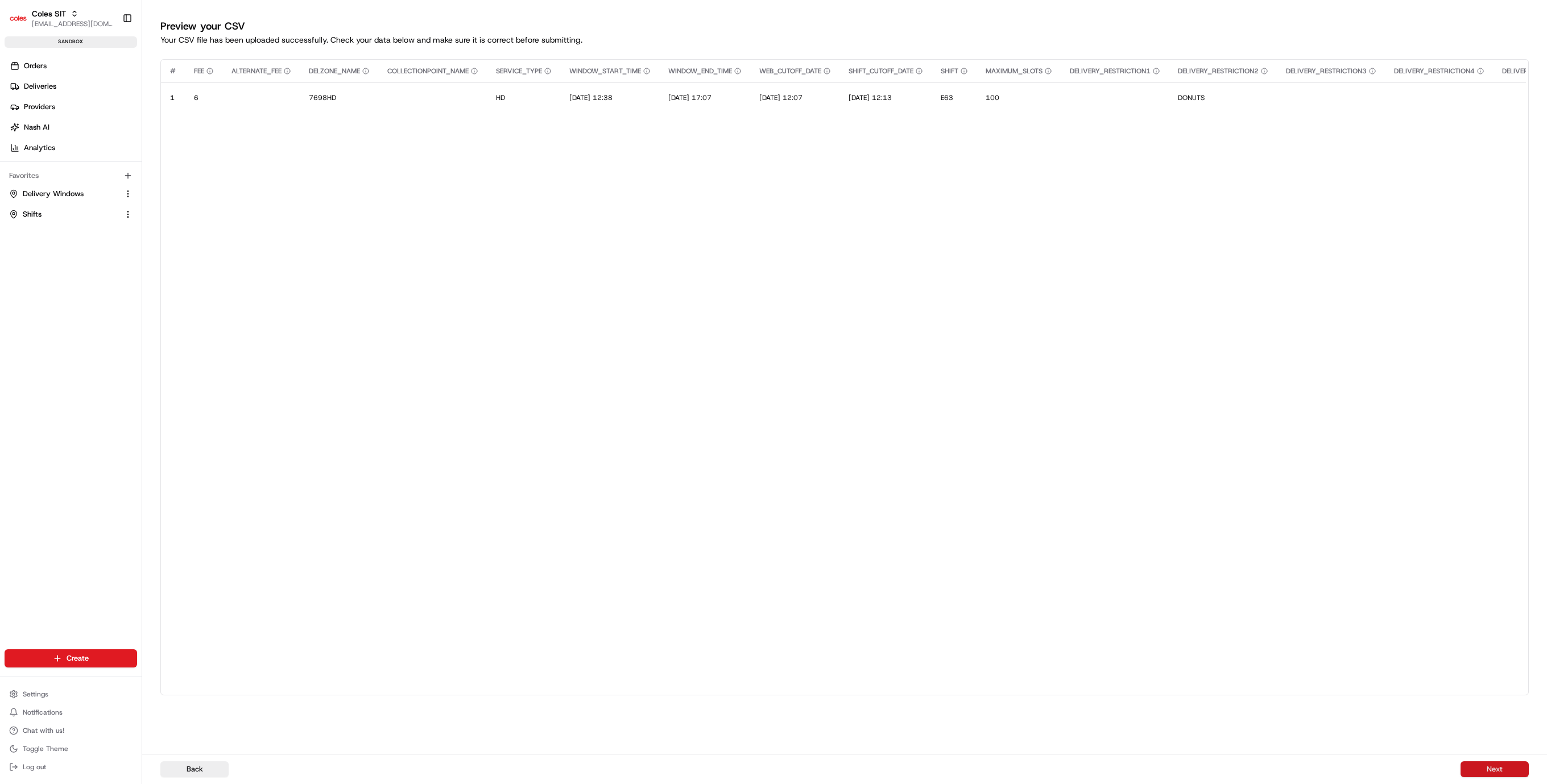
click at [1506, 770] on button "Next" at bounding box center [1495, 770] width 68 height 16
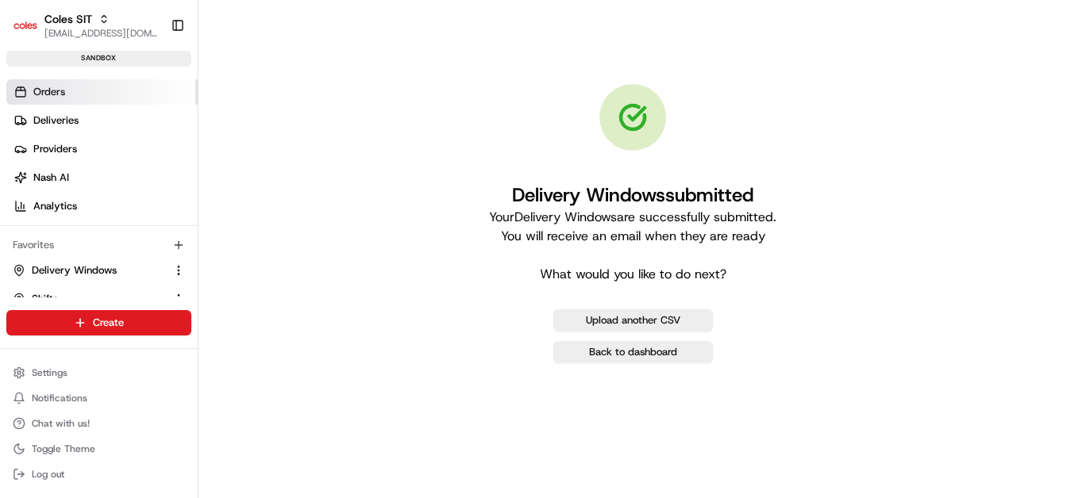
drag, startPoint x: 46, startPoint y: 95, endPoint x: 57, endPoint y: 105, distance: 14.6
click at [46, 95] on span "Orders" at bounding box center [49, 92] width 32 height 14
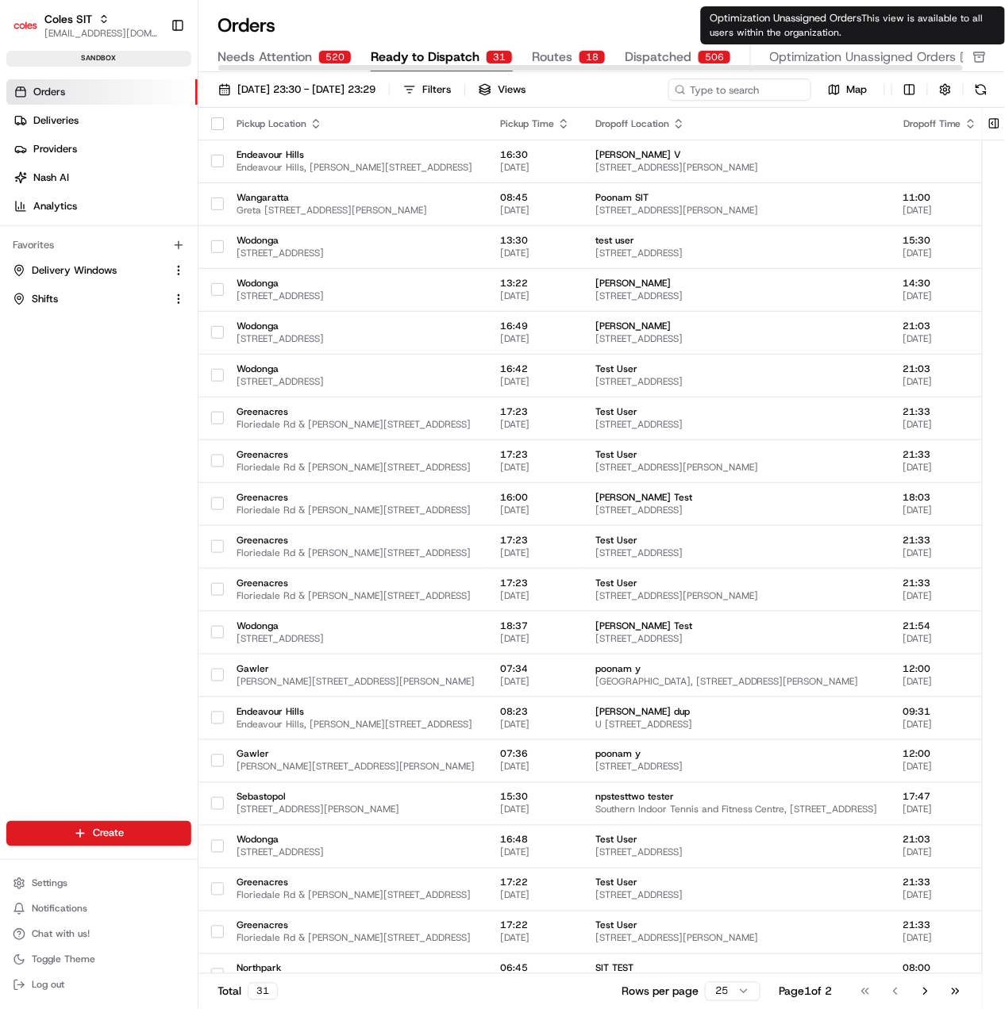
click at [882, 57] on span "Optimization Unassigned Orders" at bounding box center [863, 57] width 186 height 19
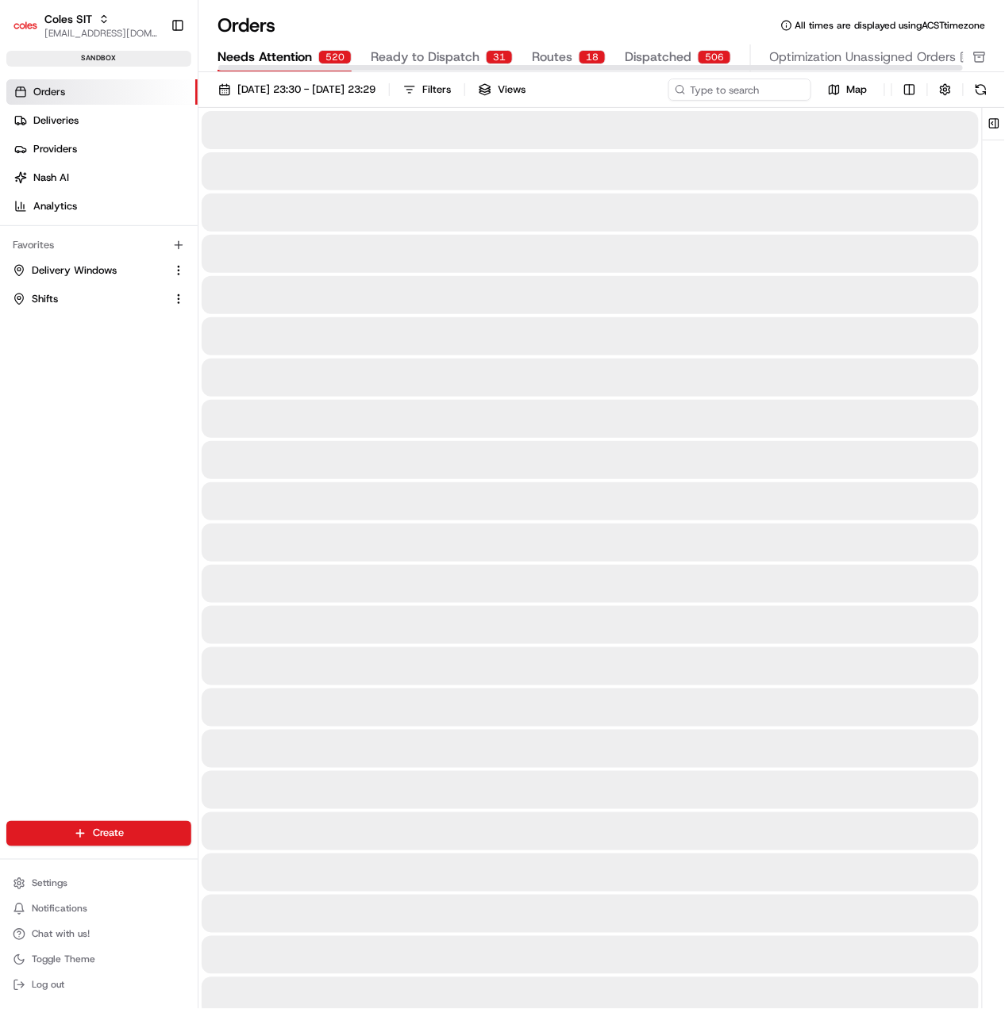
click at [290, 48] on span "Needs Attention" at bounding box center [264, 57] width 94 height 19
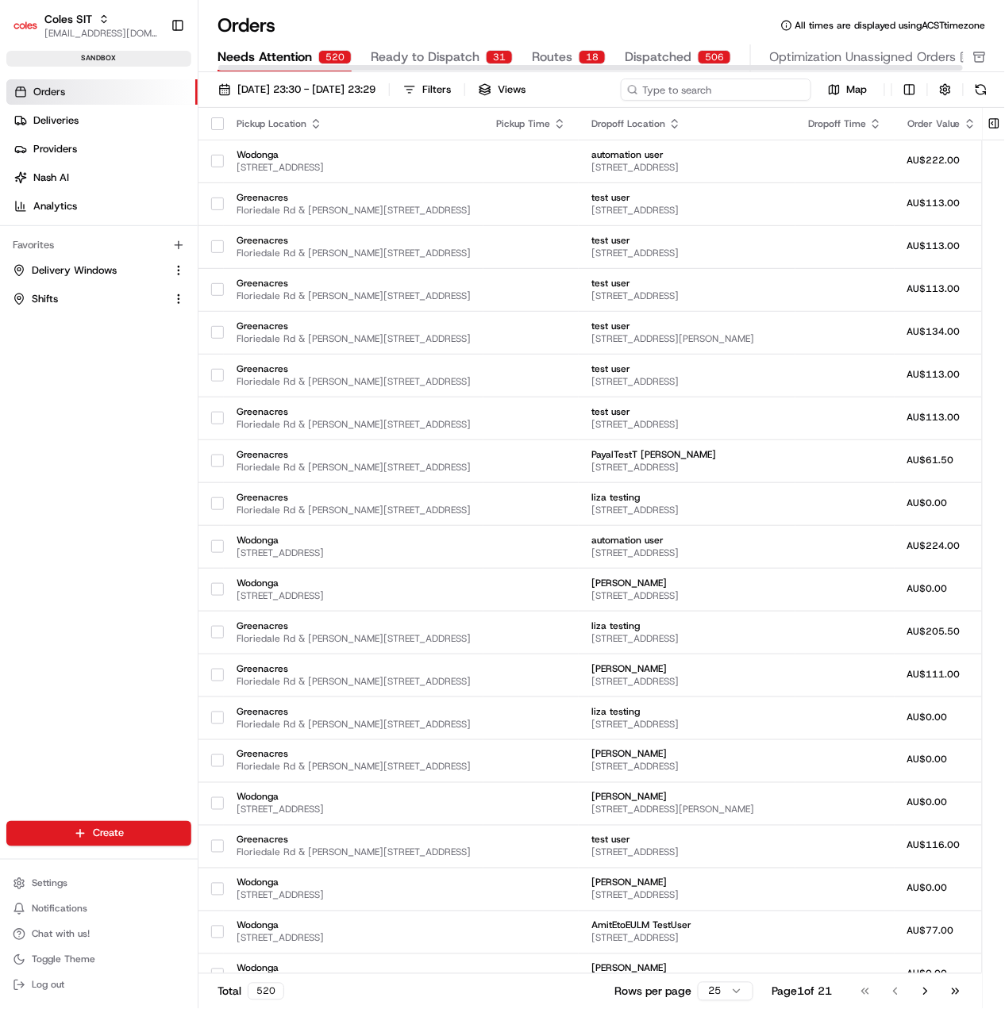
click at [738, 90] on input at bounding box center [716, 90] width 190 height 22
paste input "216614185"
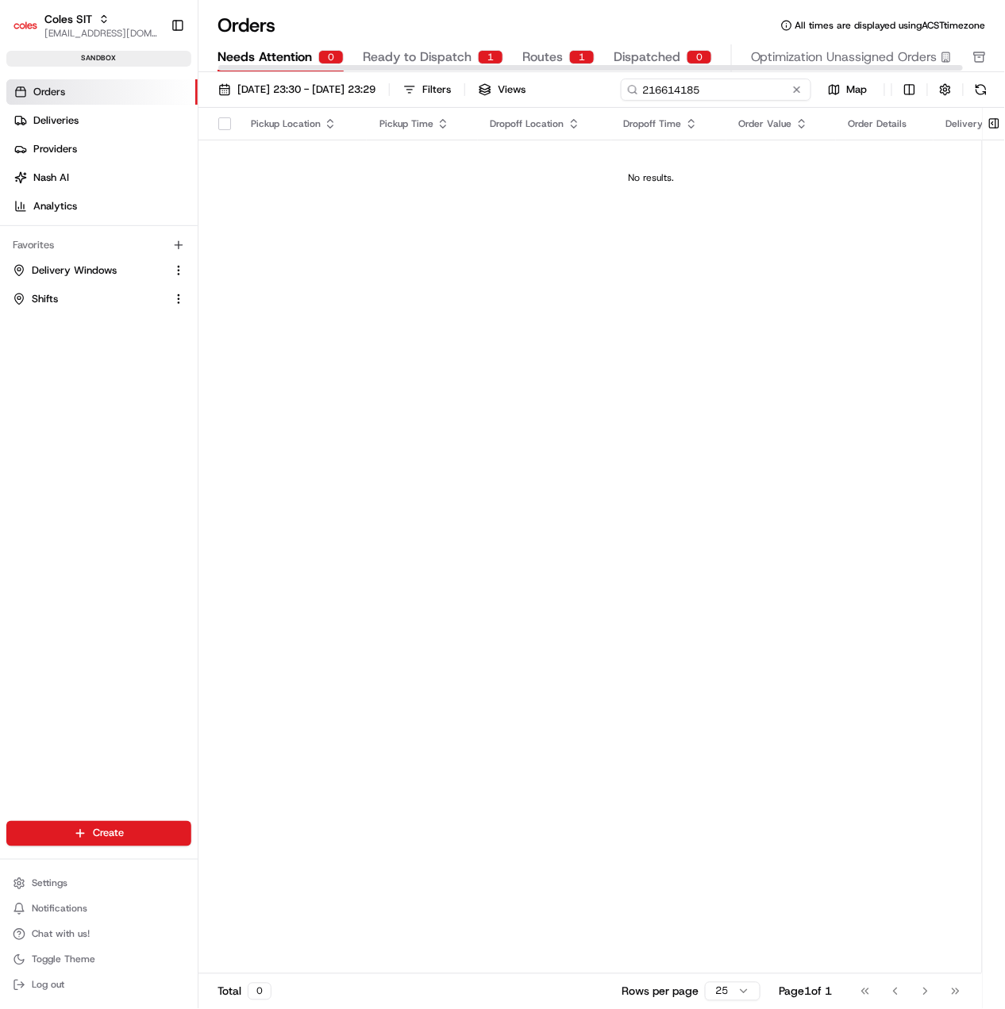
type input "216614185"
click at [451, 52] on span "Ready to Dispatch" at bounding box center [417, 57] width 109 height 19
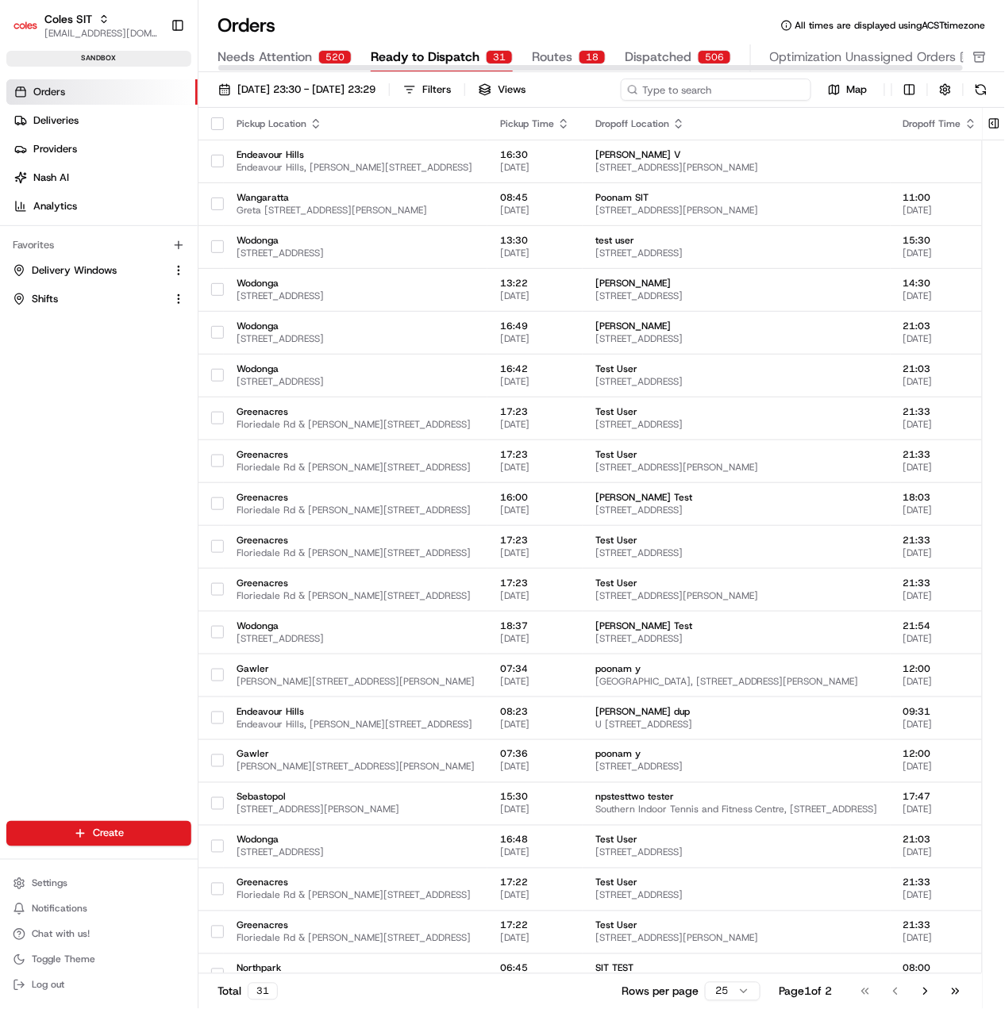
click at [703, 87] on input at bounding box center [716, 90] width 190 height 22
paste input "216614185"
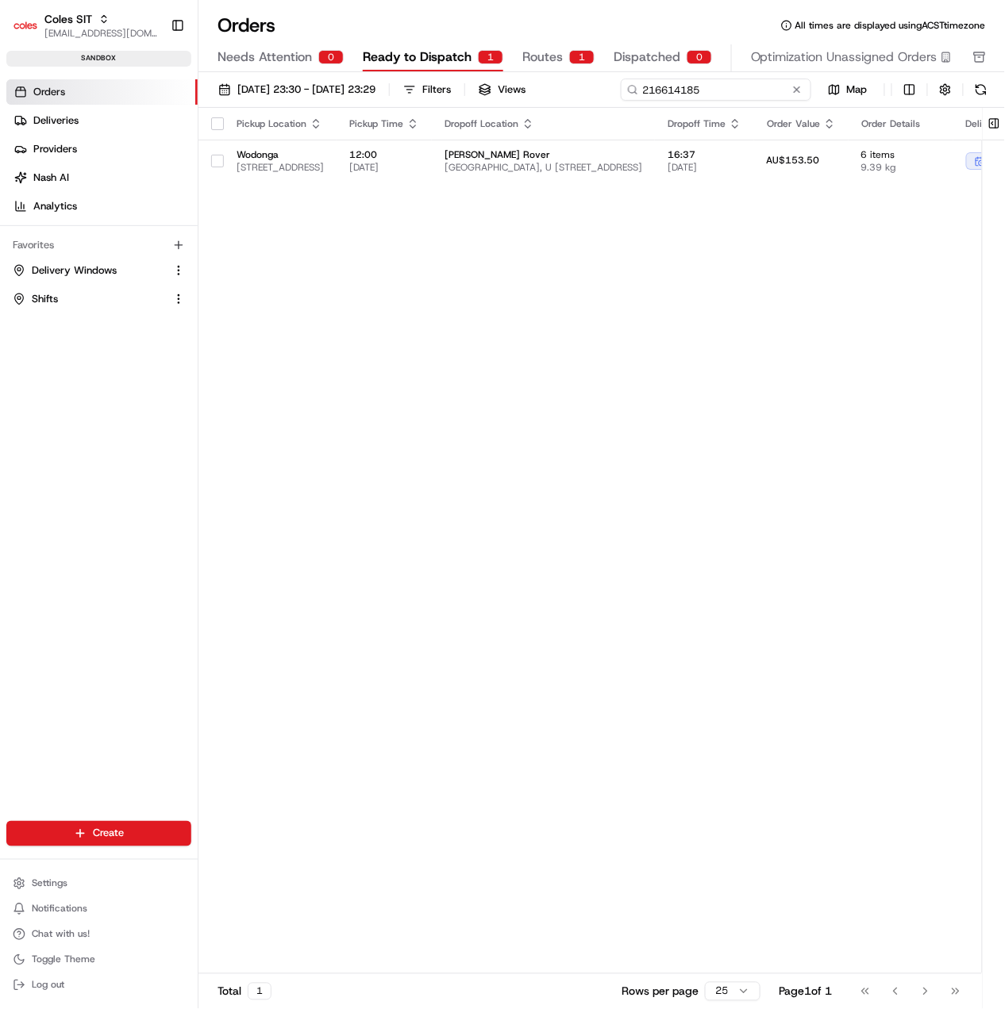
type input "216614185"
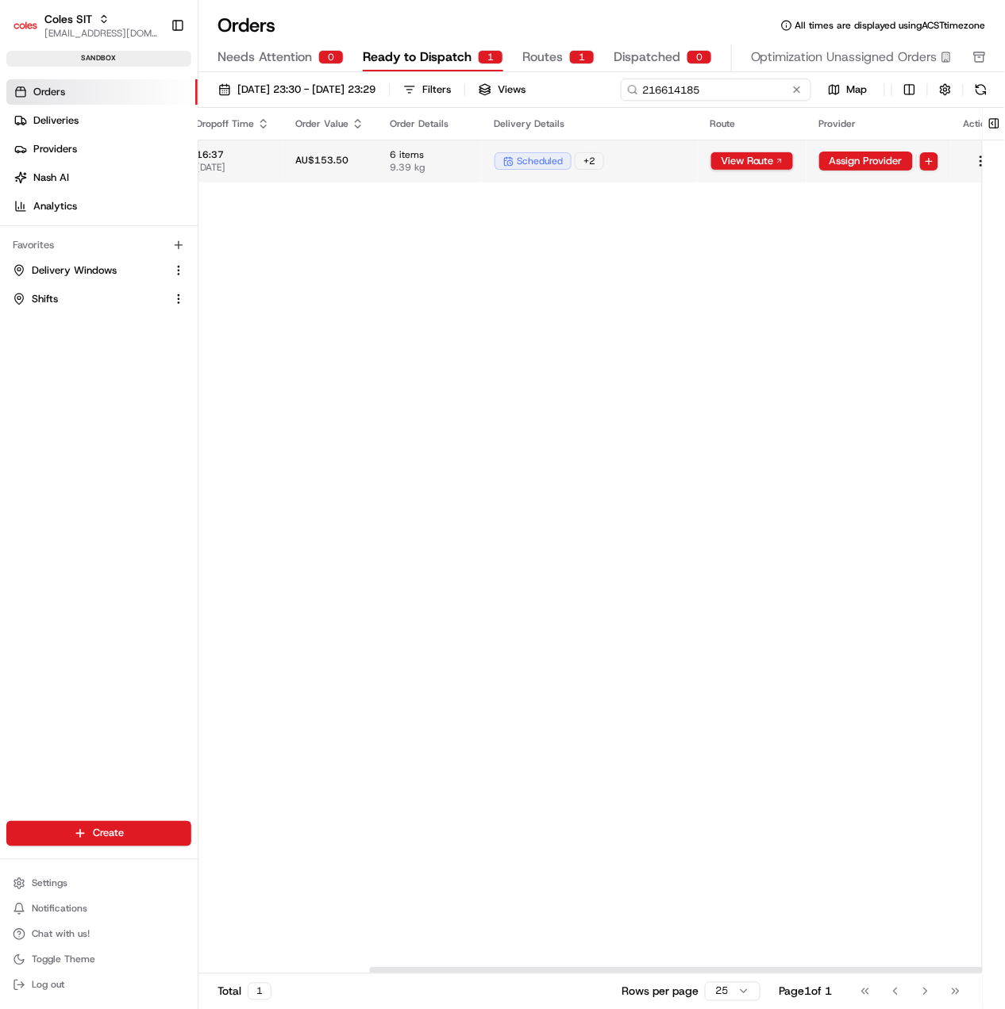
scroll to position [0, 740]
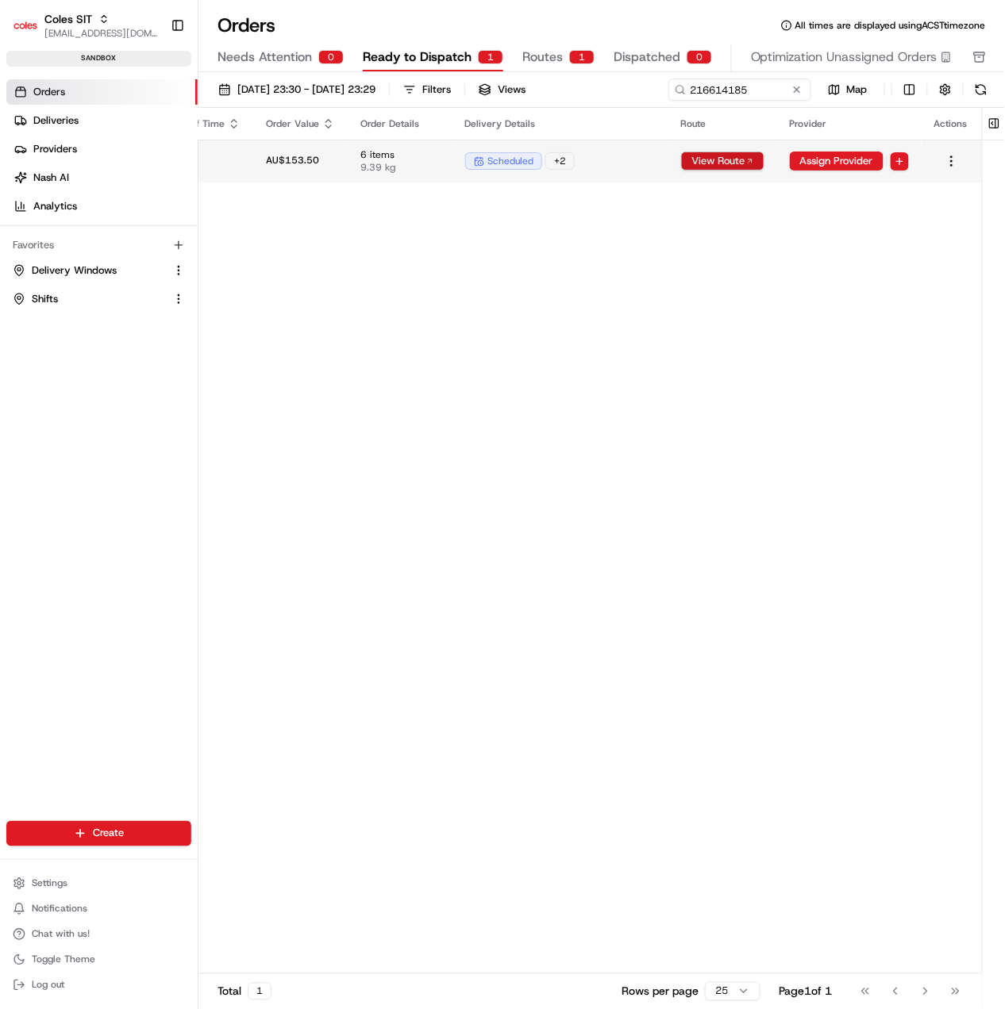
click at [750, 160] on button "View Route" at bounding box center [722, 161] width 83 height 19
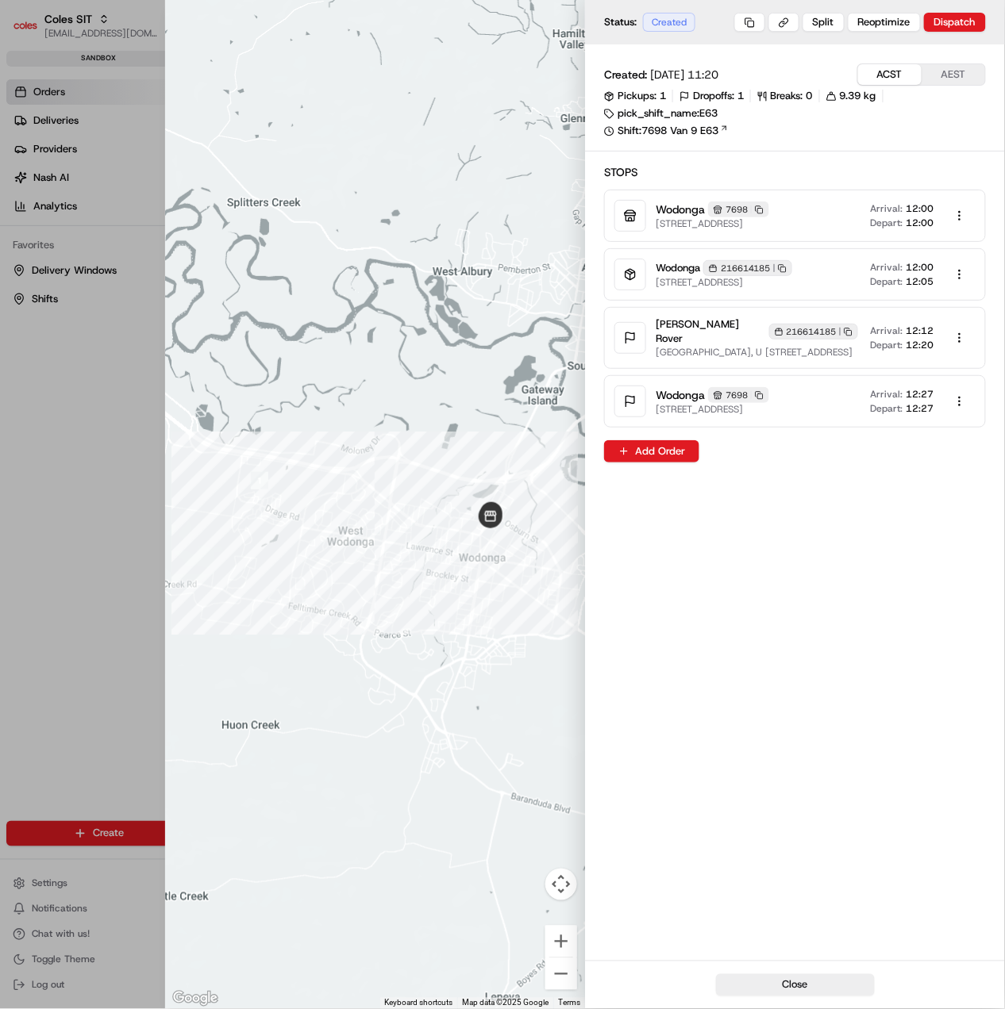
click at [847, 330] on rect "button" at bounding box center [849, 332] width 5 height 5
